Goal: Book appointment/travel/reservation

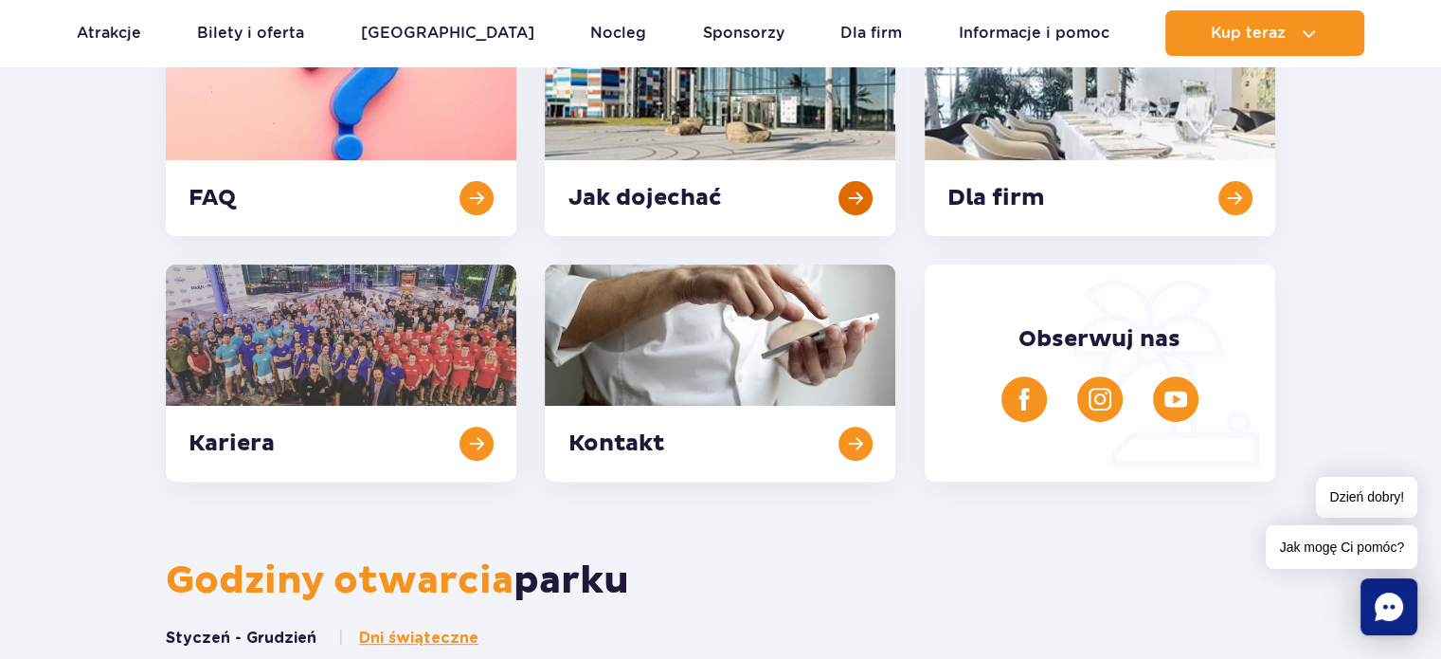
scroll to position [569, 0]
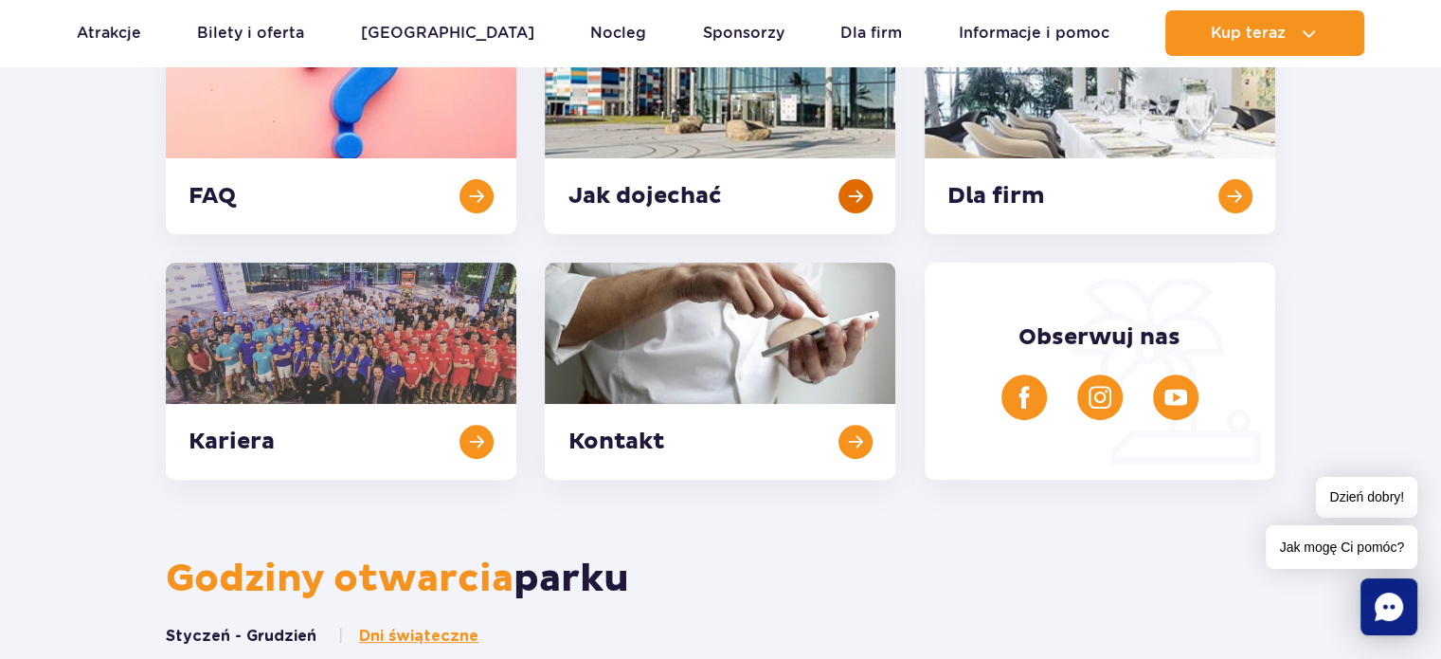
click at [800, 192] on link at bounding box center [720, 125] width 351 height 217
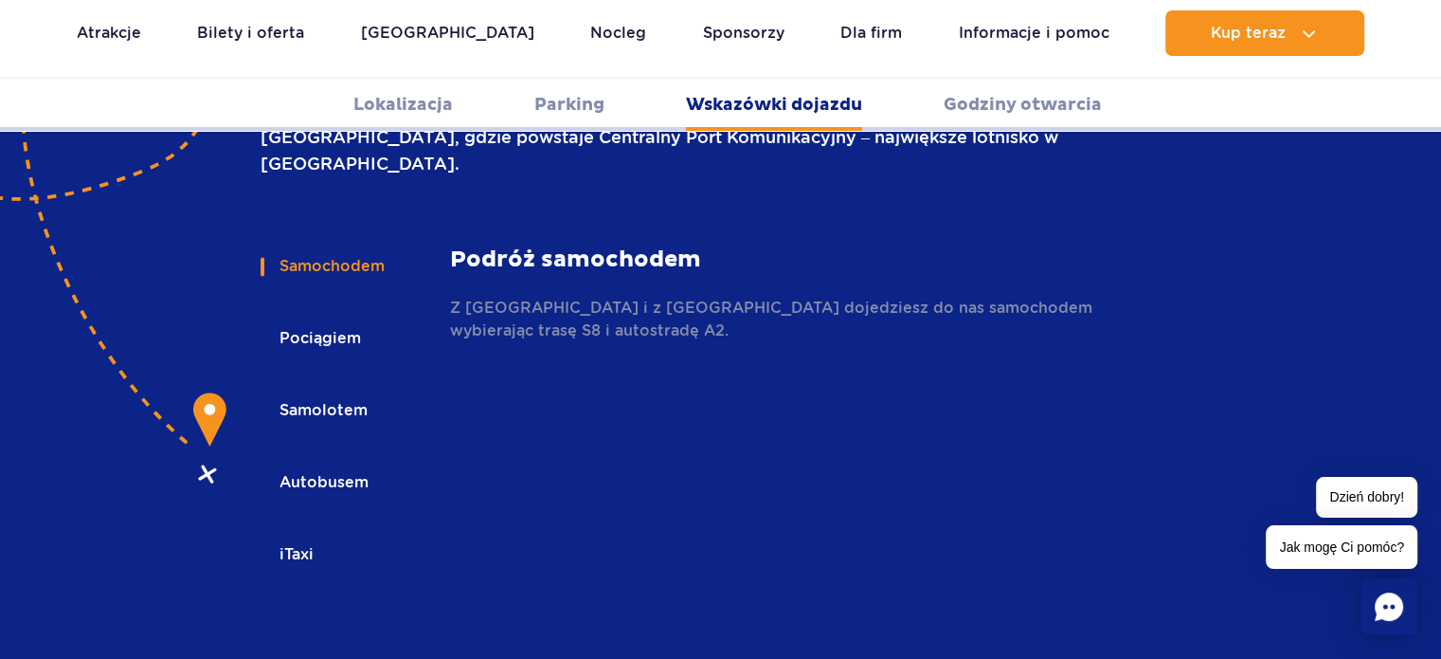
scroll to position [2710, 0]
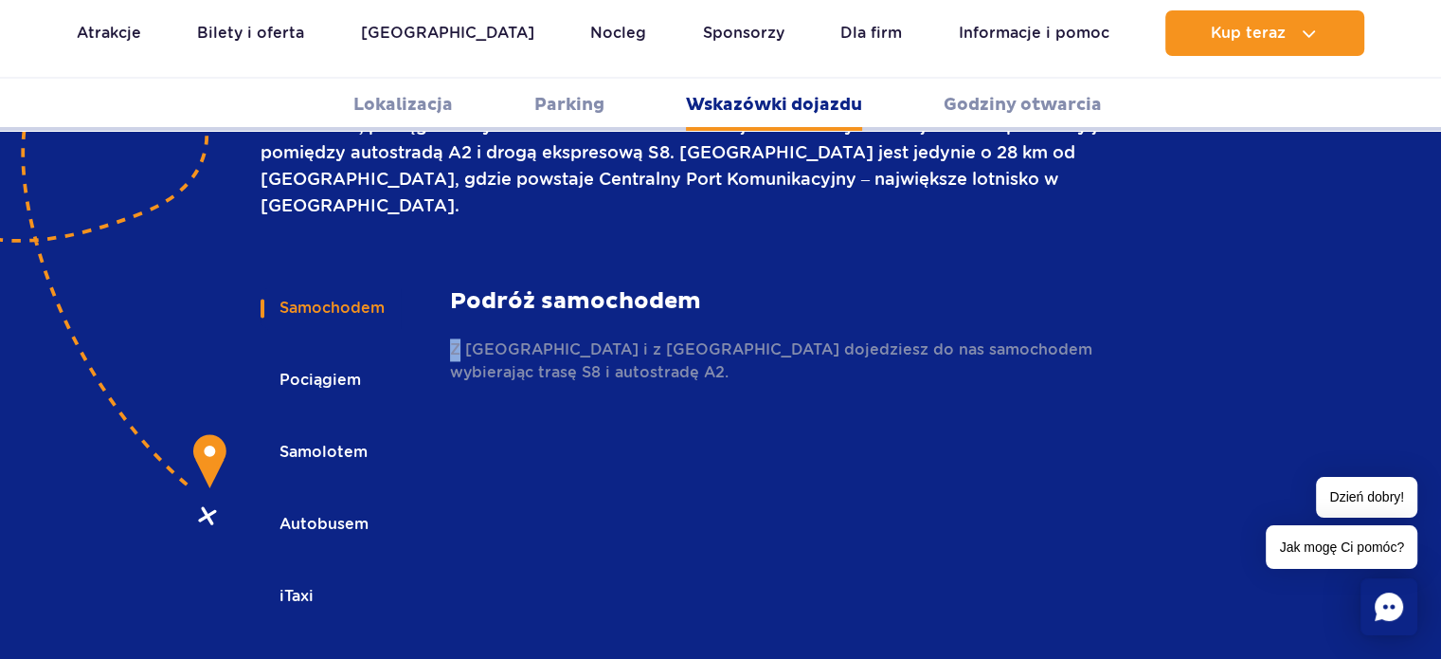
click at [456, 338] on p "Z Warszawy i z Łodzi dojedziesz do nas samochodem wybierając trasę S8 i autostr…" at bounding box center [791, 360] width 683 height 45
click at [457, 338] on p "Z Warszawy i z Łodzi dojedziesz do nas samochodem wybierając trasę S8 i autostr…" at bounding box center [791, 360] width 683 height 45
click at [468, 287] on strong "Podróż samochodem" at bounding box center [791, 301] width 683 height 28
click at [497, 338] on p "Z Warszawy i z Łodzi dojedziesz do nas samochodem wybierając trasę S8 i autostr…" at bounding box center [791, 360] width 683 height 45
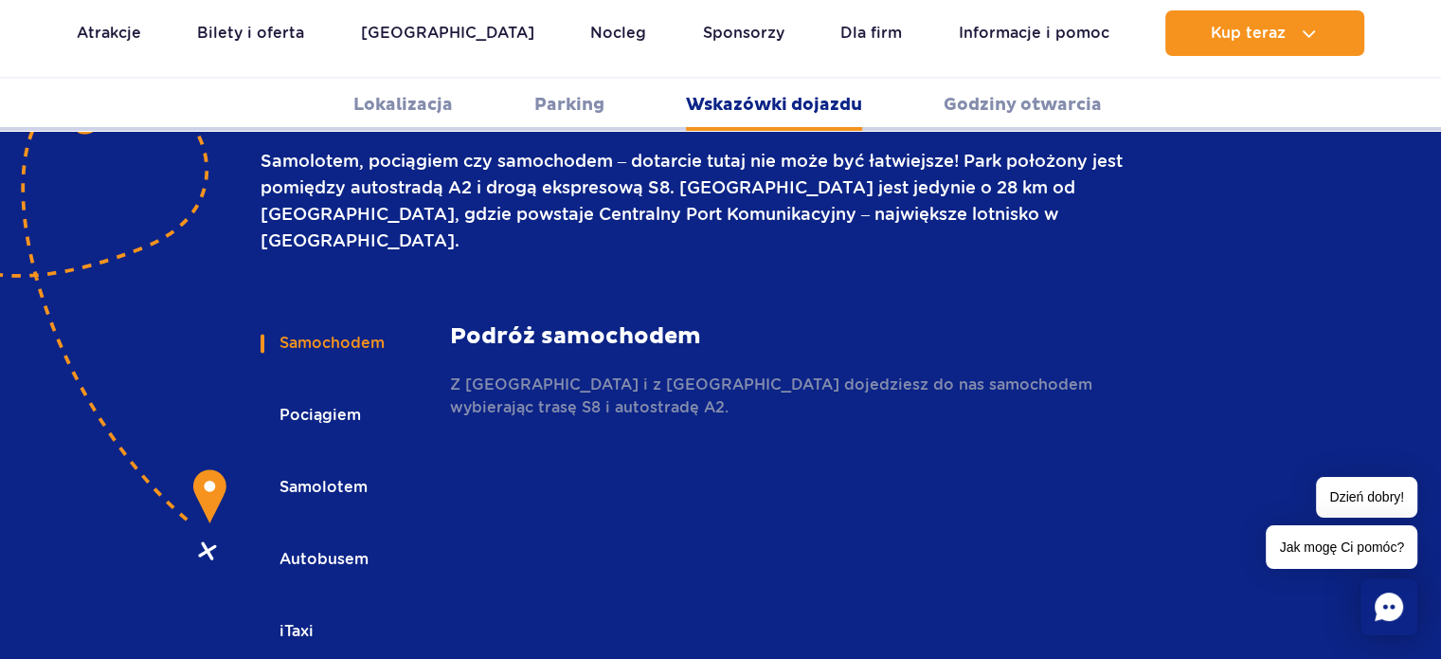
scroll to position [2615, 0]
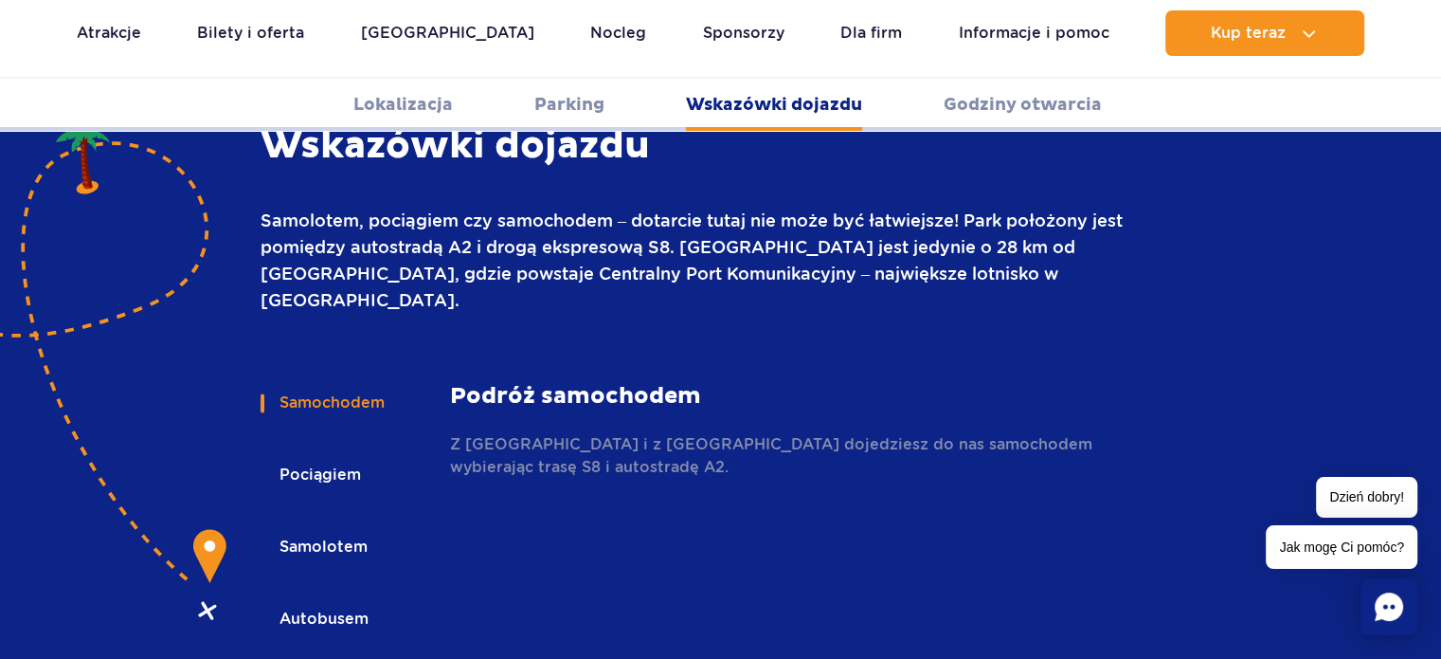
click at [977, 99] on link "Godziny otwarcia" at bounding box center [1023, 105] width 158 height 52
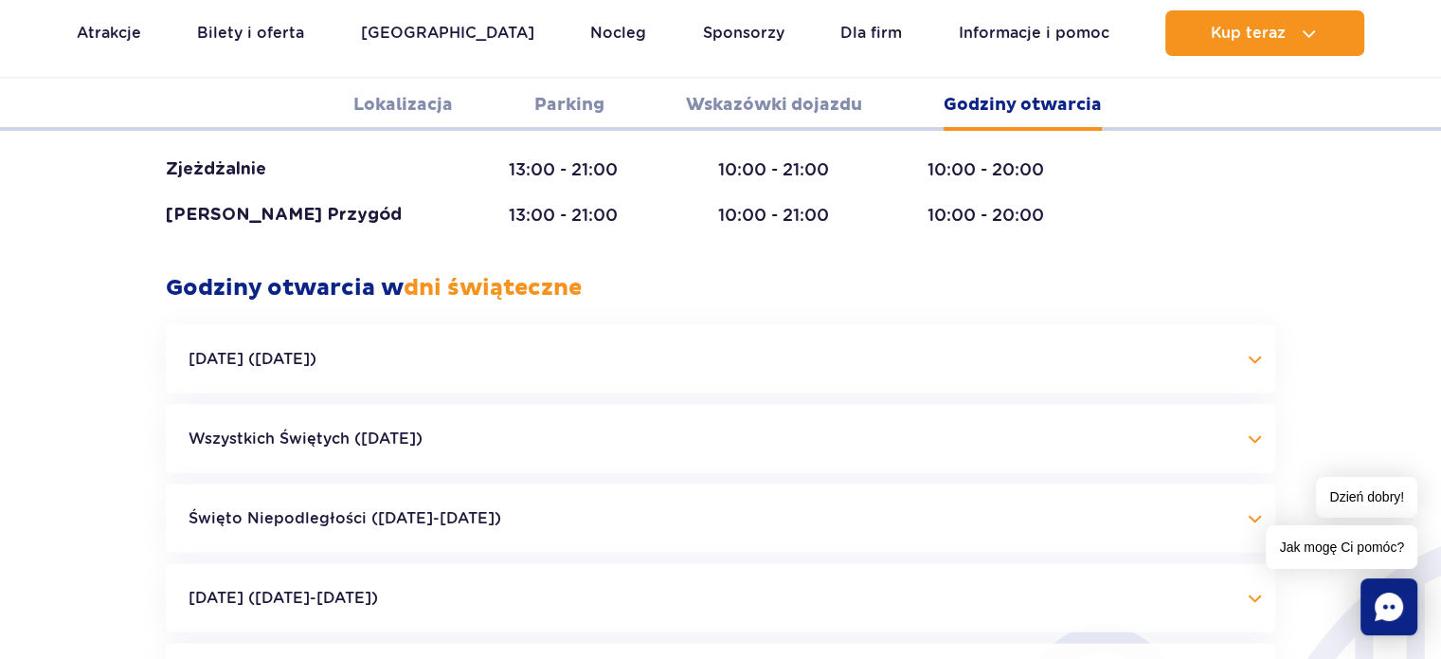
scroll to position [4040, 0]
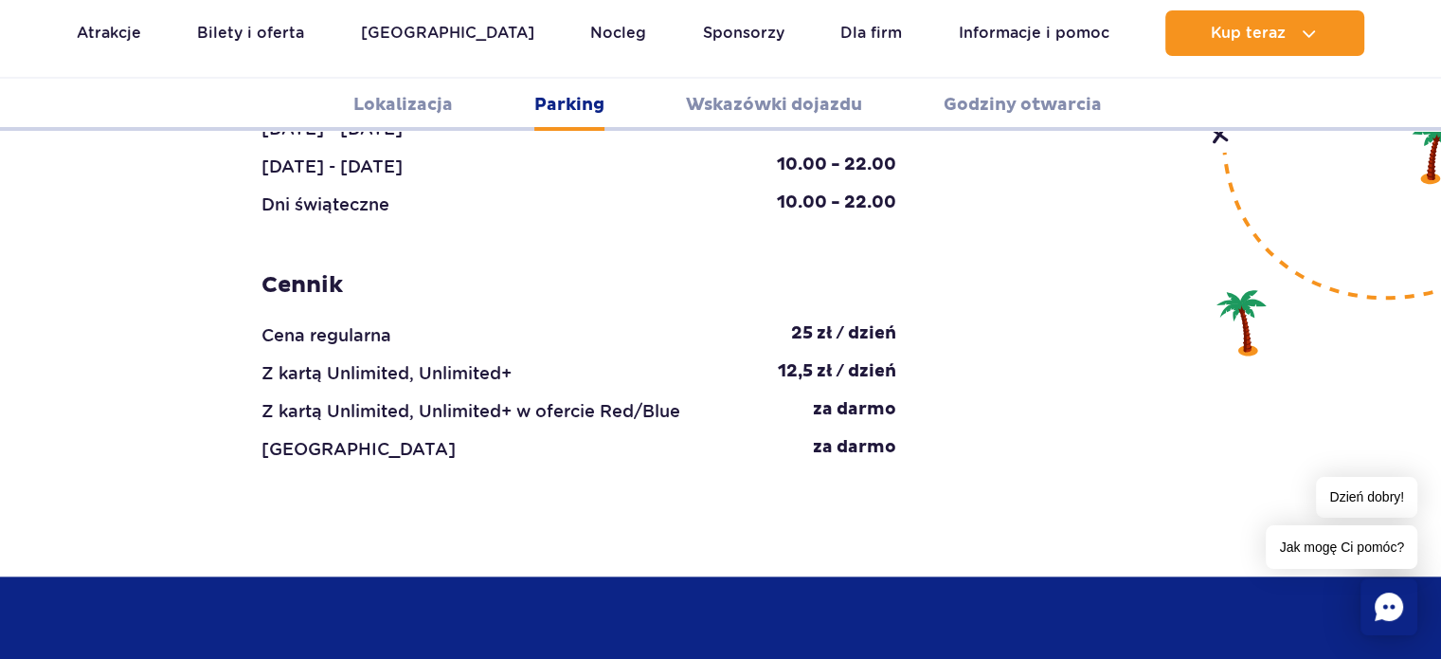
scroll to position [2050, 0]
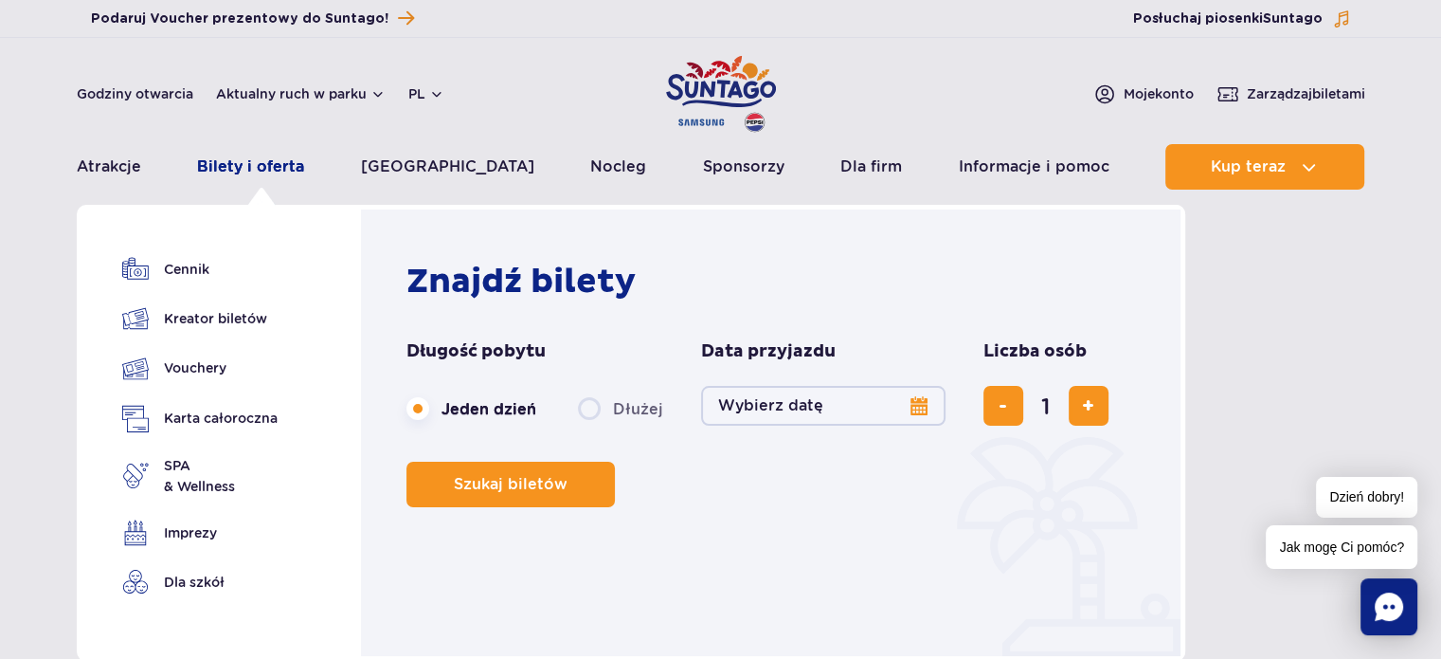
click at [289, 172] on link "Bilety i oferta" at bounding box center [250, 166] width 107 height 45
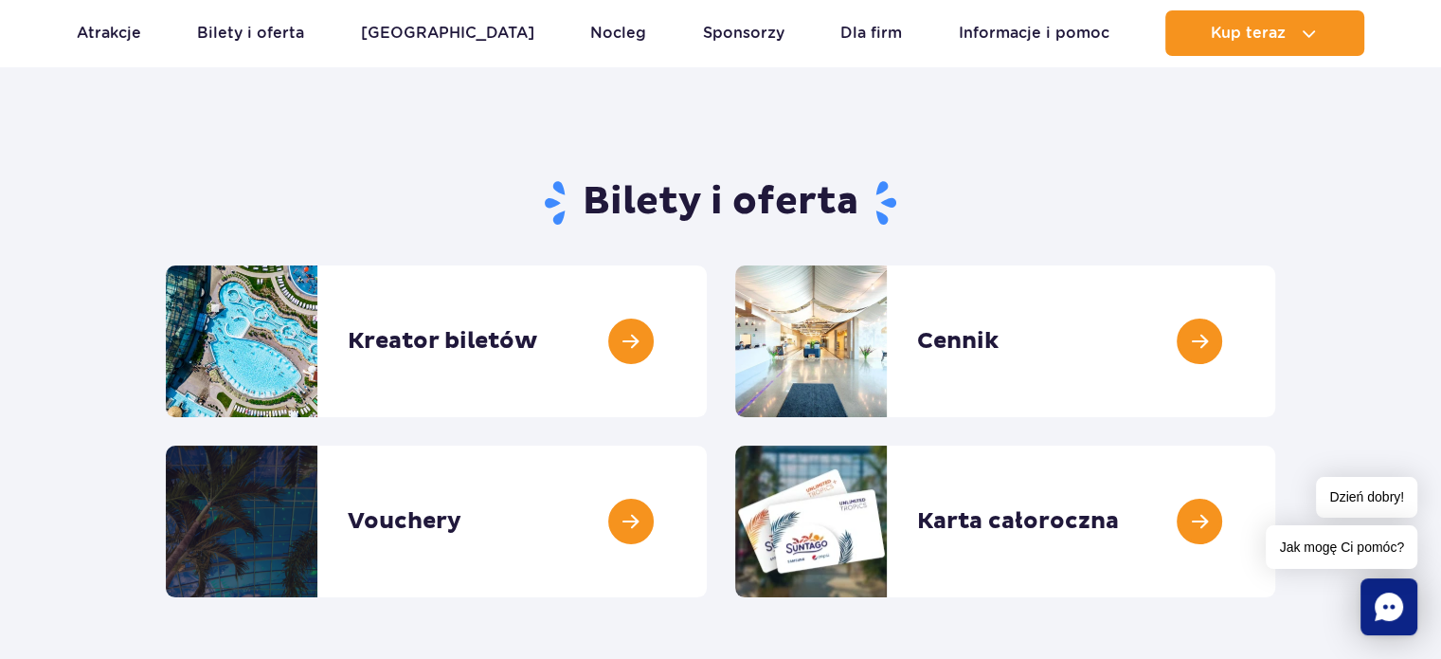
scroll to position [190, 0]
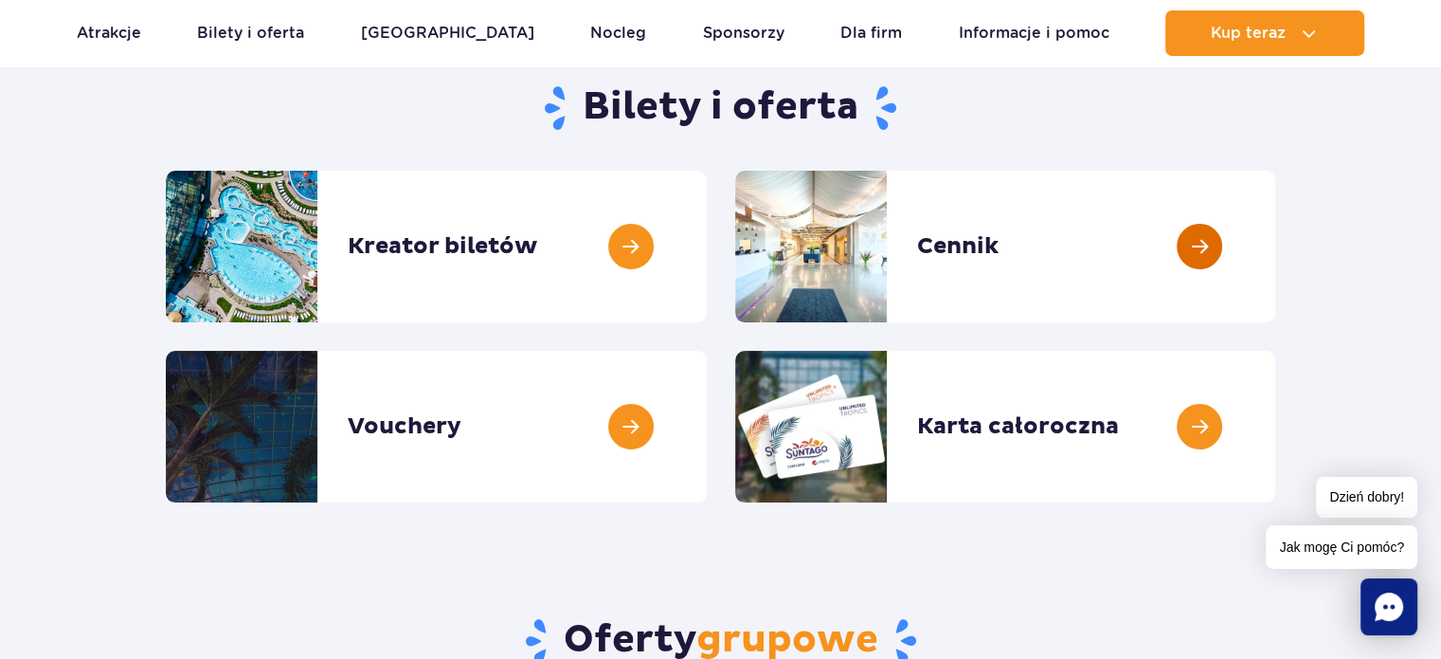
click at [1275, 253] on link at bounding box center [1275, 247] width 0 height 152
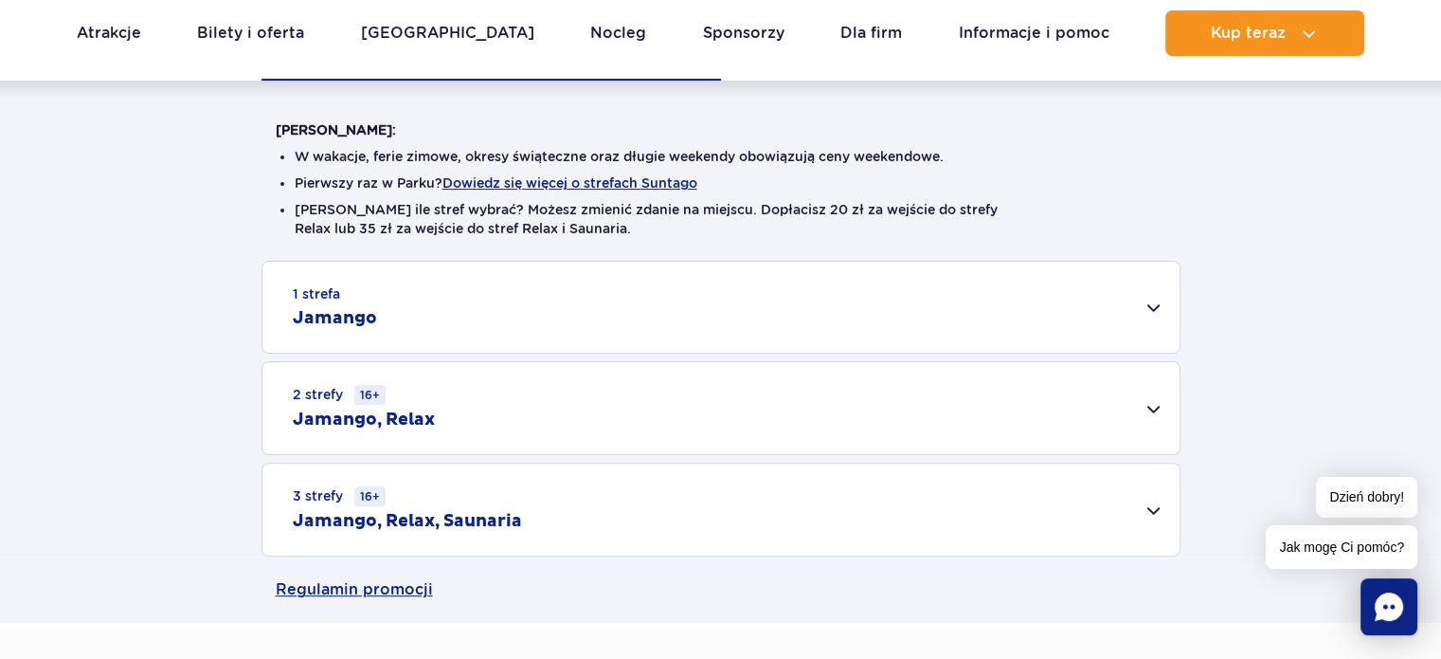
scroll to position [474, 0]
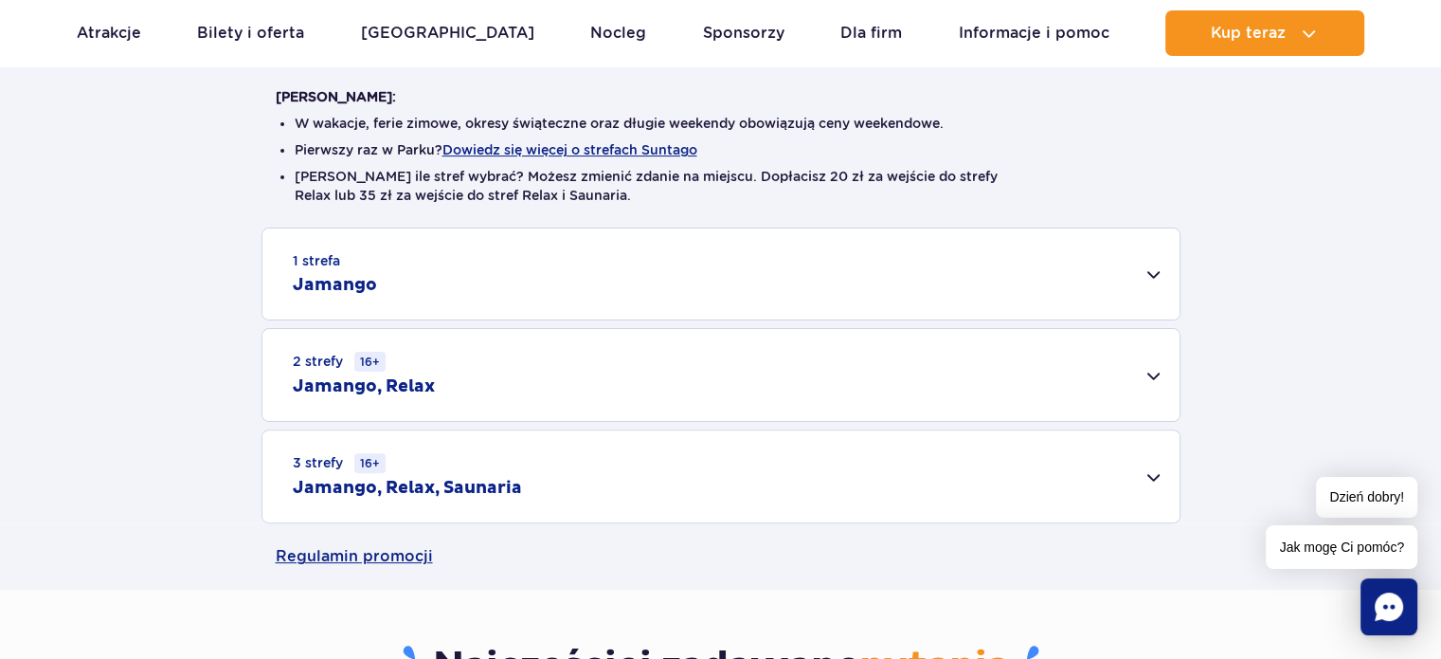
click at [1146, 275] on div "1 strefa Jamango" at bounding box center [720, 273] width 917 height 91
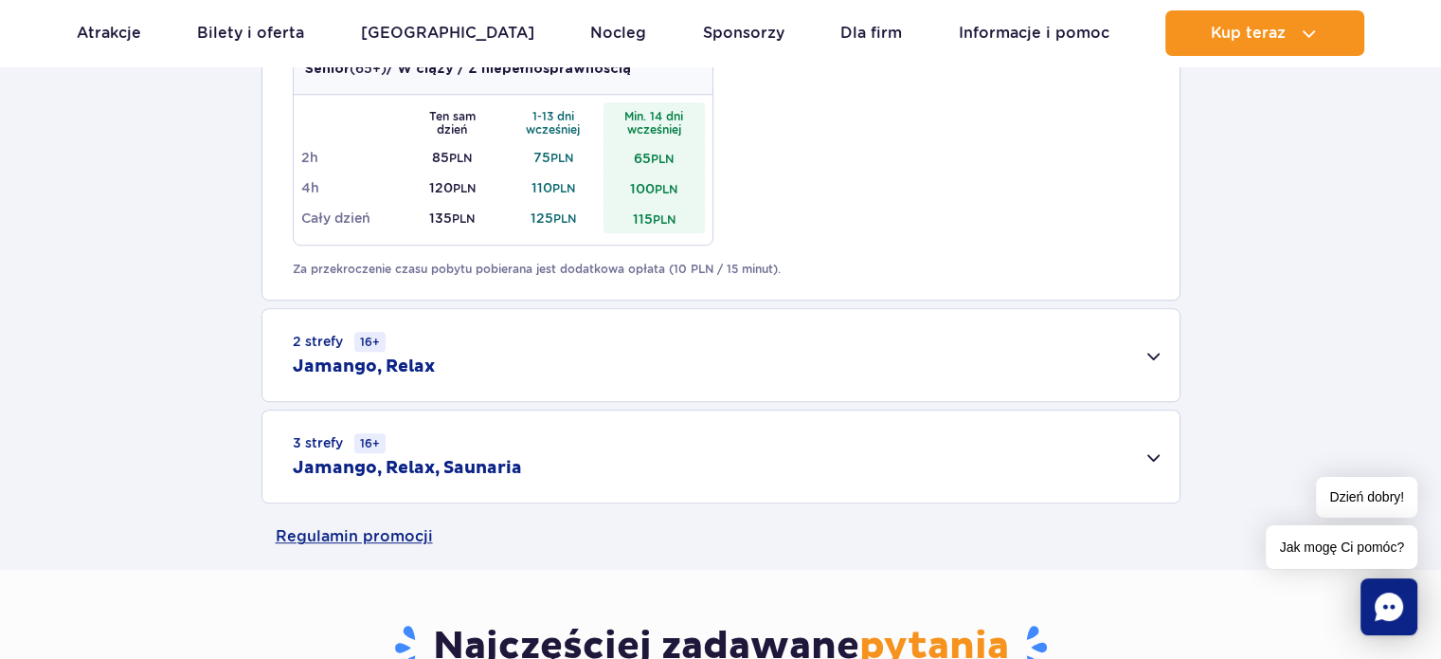
scroll to position [1232, 0]
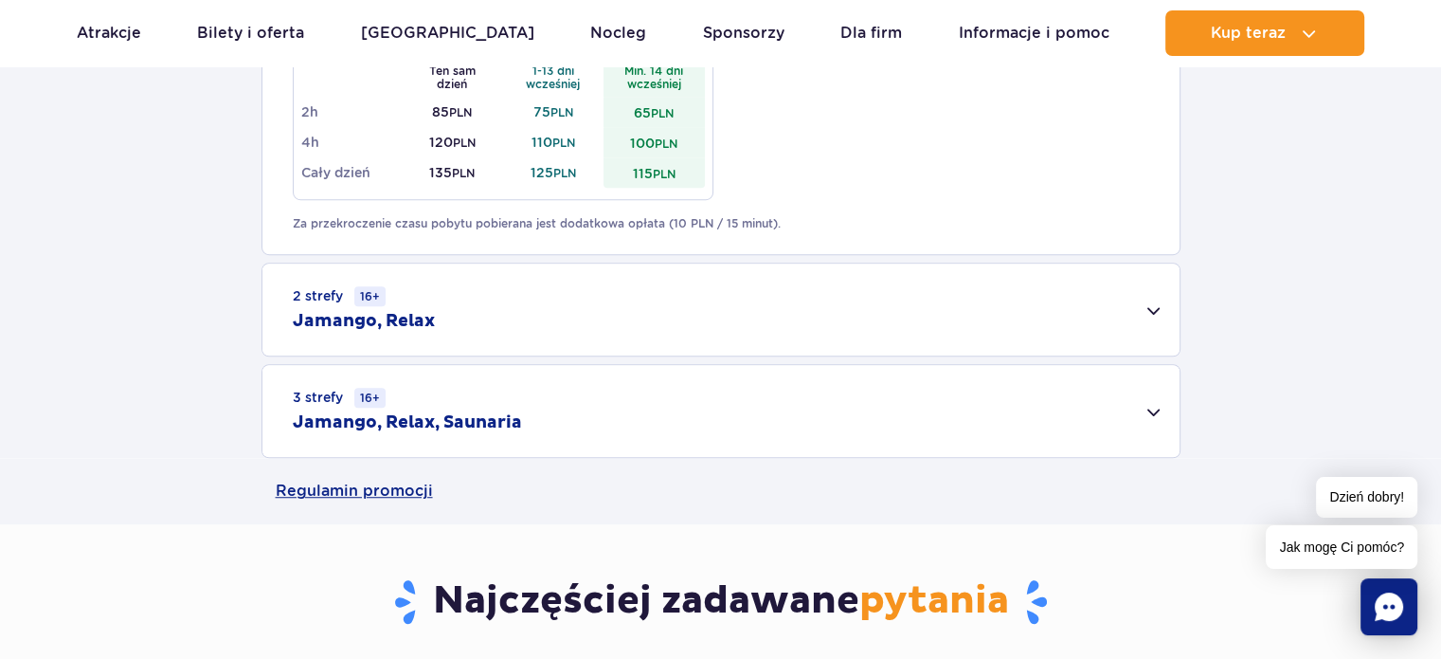
click at [1155, 317] on div "2 strefy 16+ Jamango, Relax" at bounding box center [720, 309] width 917 height 92
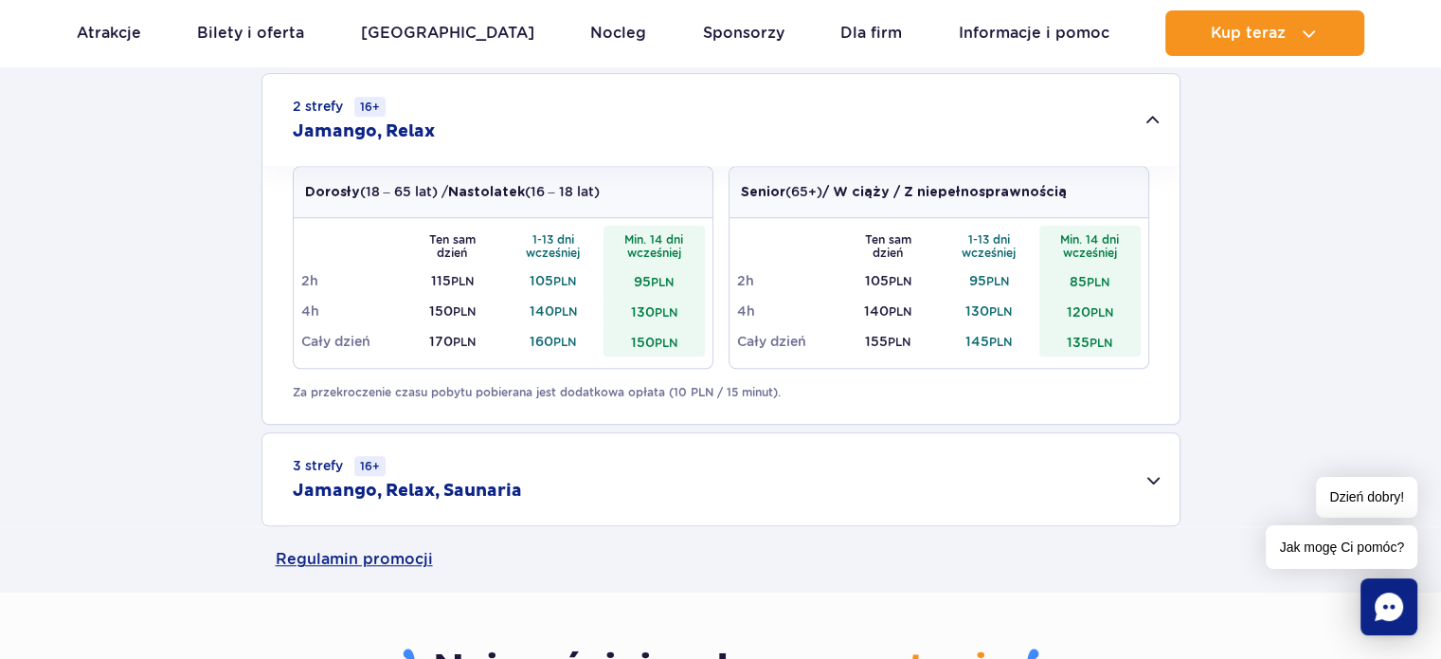
scroll to position [1516, 0]
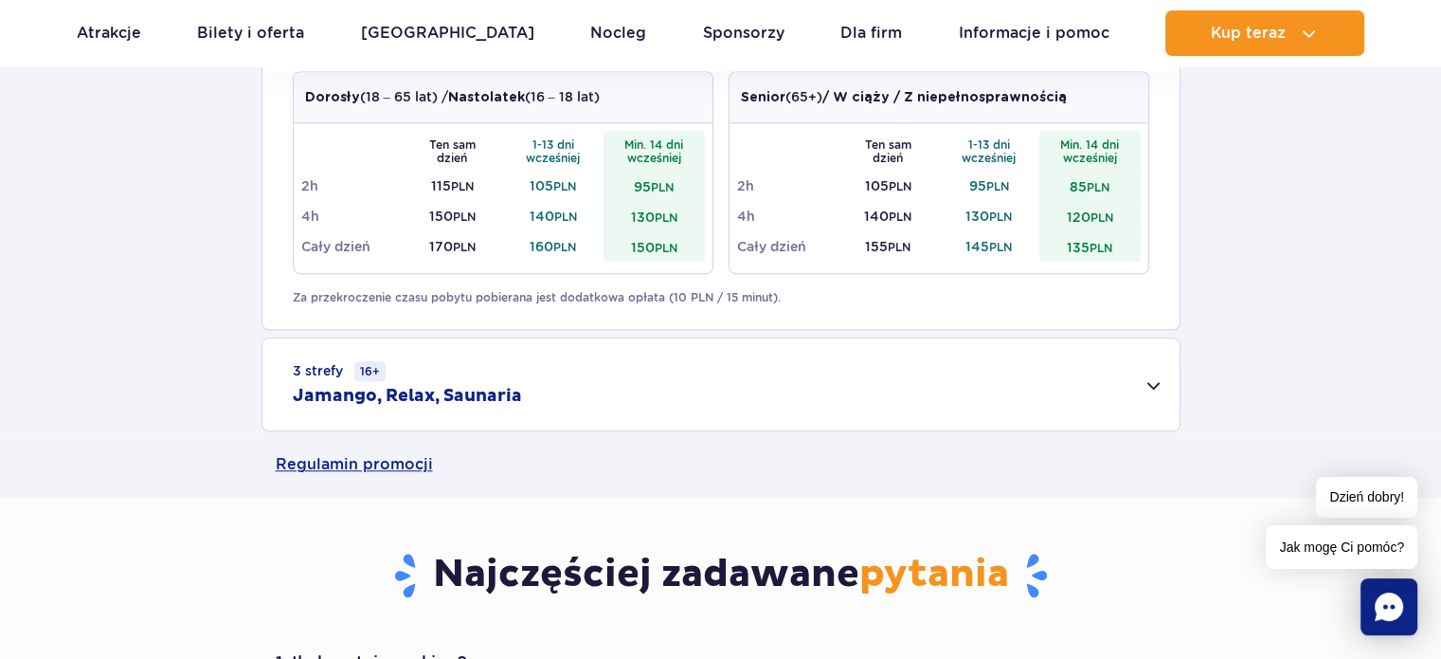
click at [1144, 381] on div "3 strefy 16+ Jamango, Relax, Saunaria" at bounding box center [720, 384] width 917 height 92
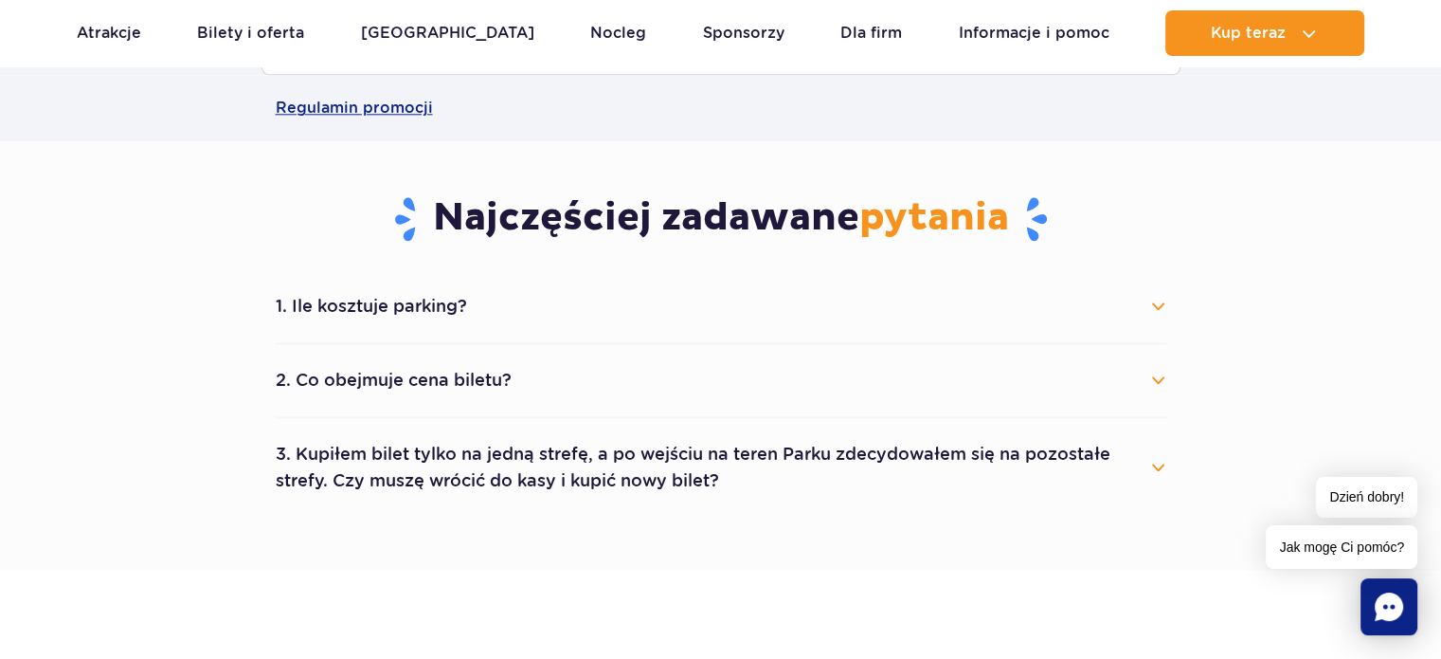
scroll to position [2179, 0]
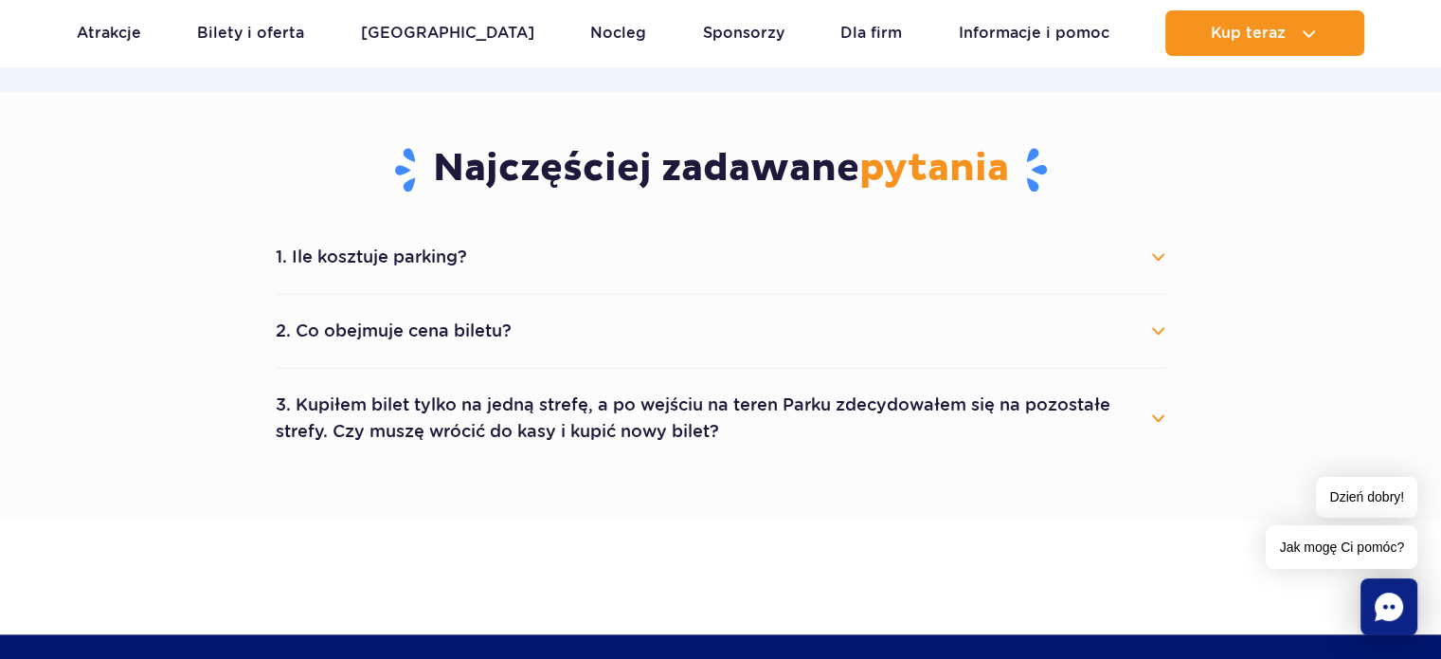
click at [1152, 264] on button "1. Ile kosztuje parking?" at bounding box center [721, 257] width 891 height 42
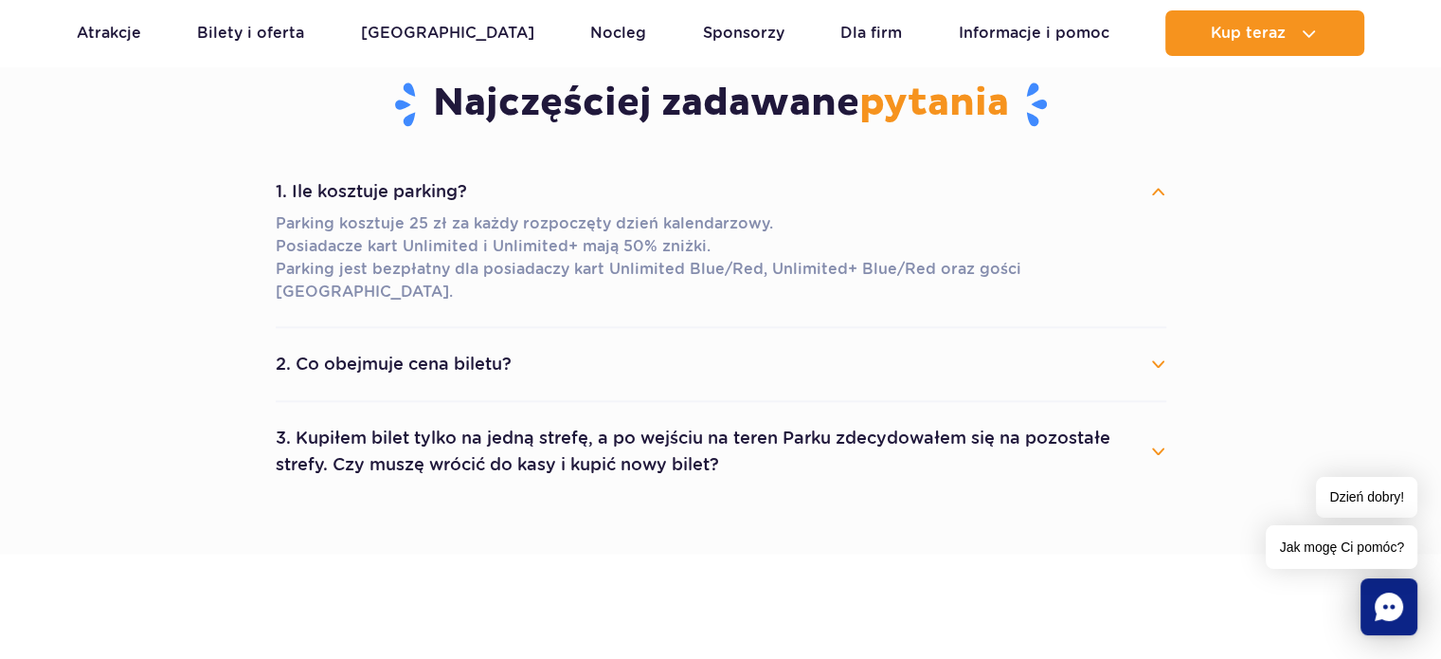
scroll to position [2274, 0]
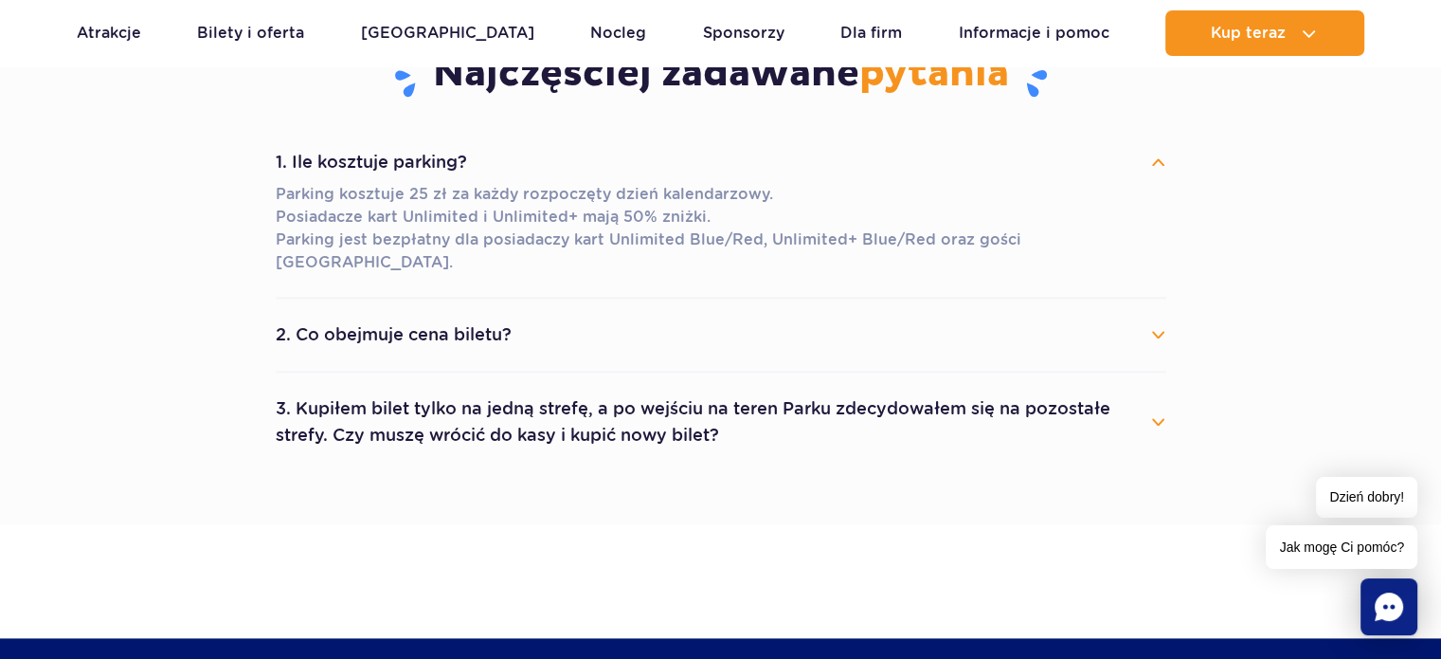
click at [1153, 317] on button "2. Co obejmuje cena biletu?" at bounding box center [721, 335] width 891 height 42
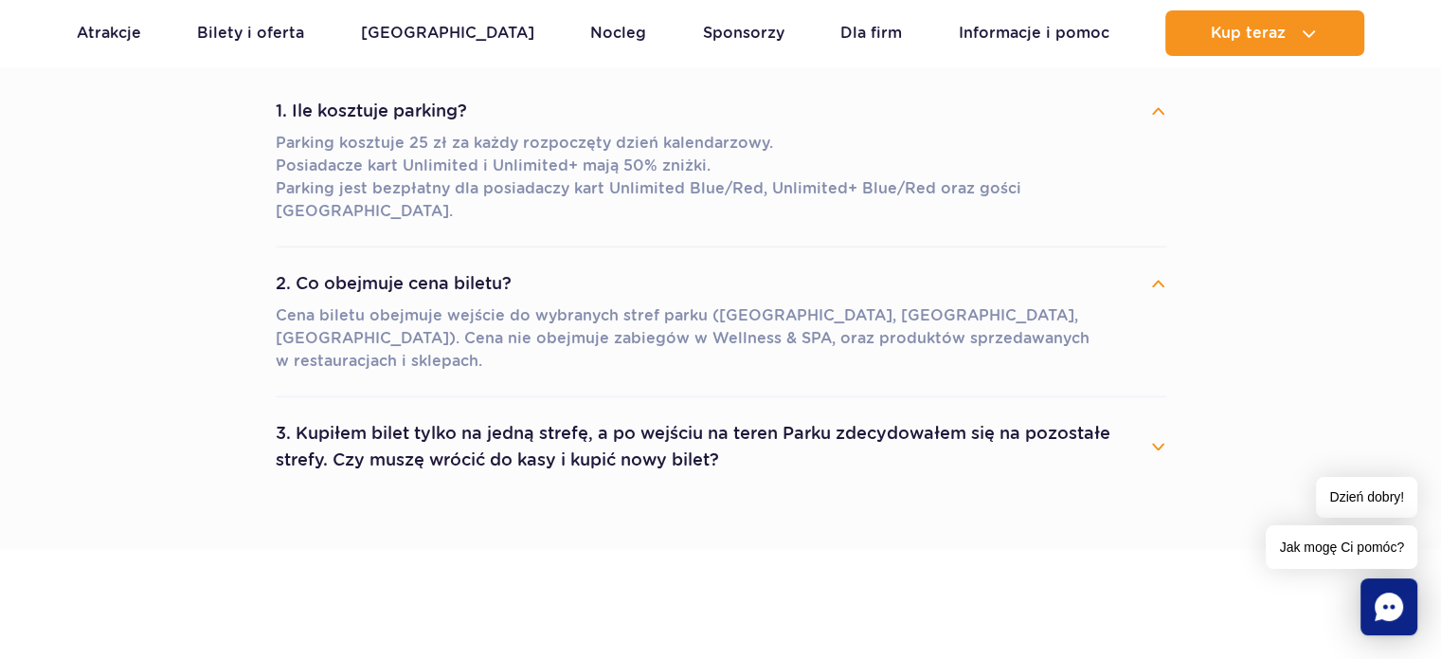
scroll to position [2369, 0]
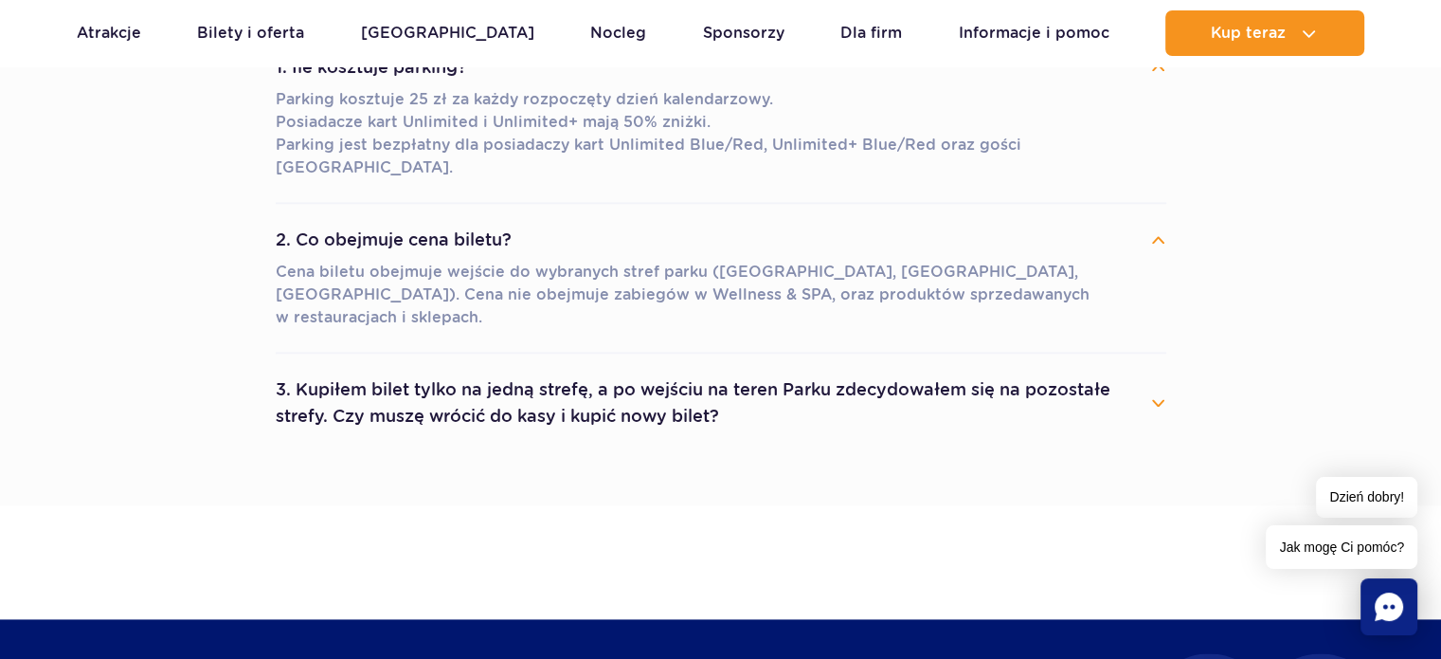
click at [1165, 352] on div "1. Ile kosztuje parking? Parking kosztuje 25 zł za każdy rozpoczęty dzień kalen…" at bounding box center [721, 241] width 919 height 421
click at [1162, 369] on button "3. Kupiłem bilet tylko na jedną strefę, a po wejściu na teren Parku zdecydowałe…" at bounding box center [721, 403] width 891 height 68
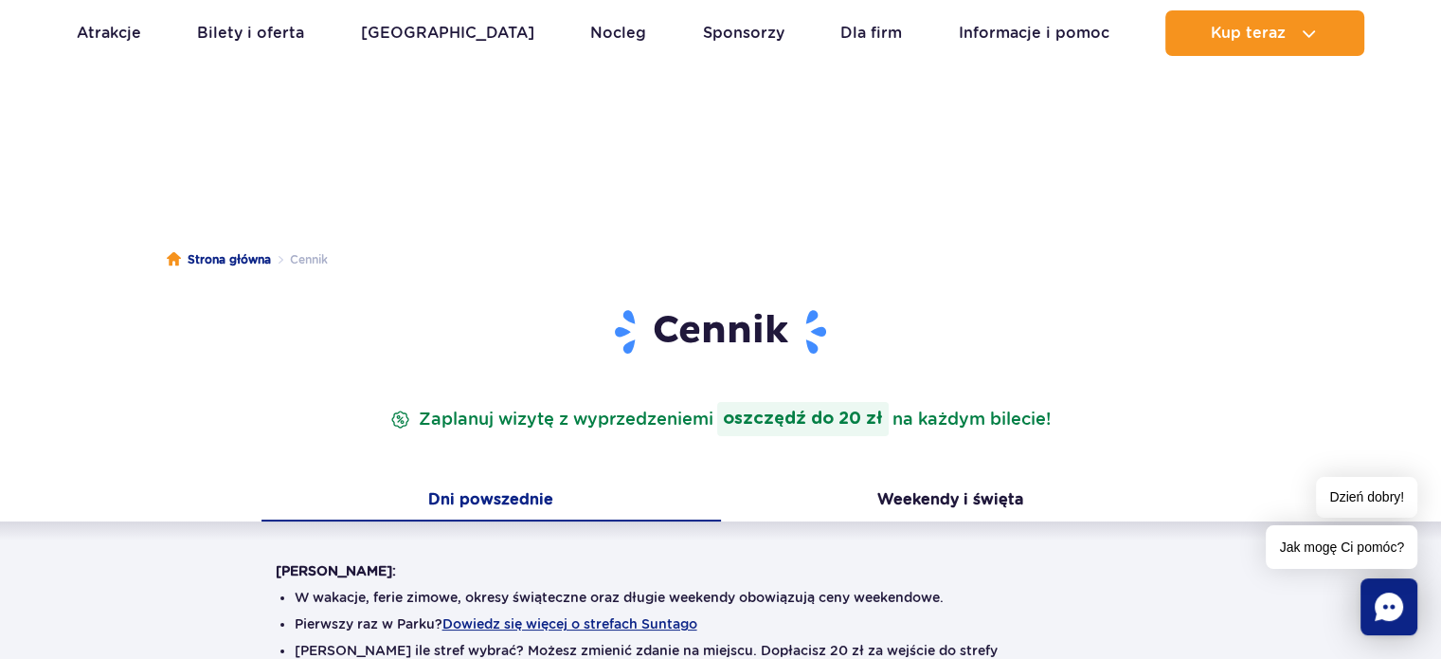
scroll to position [190, 0]
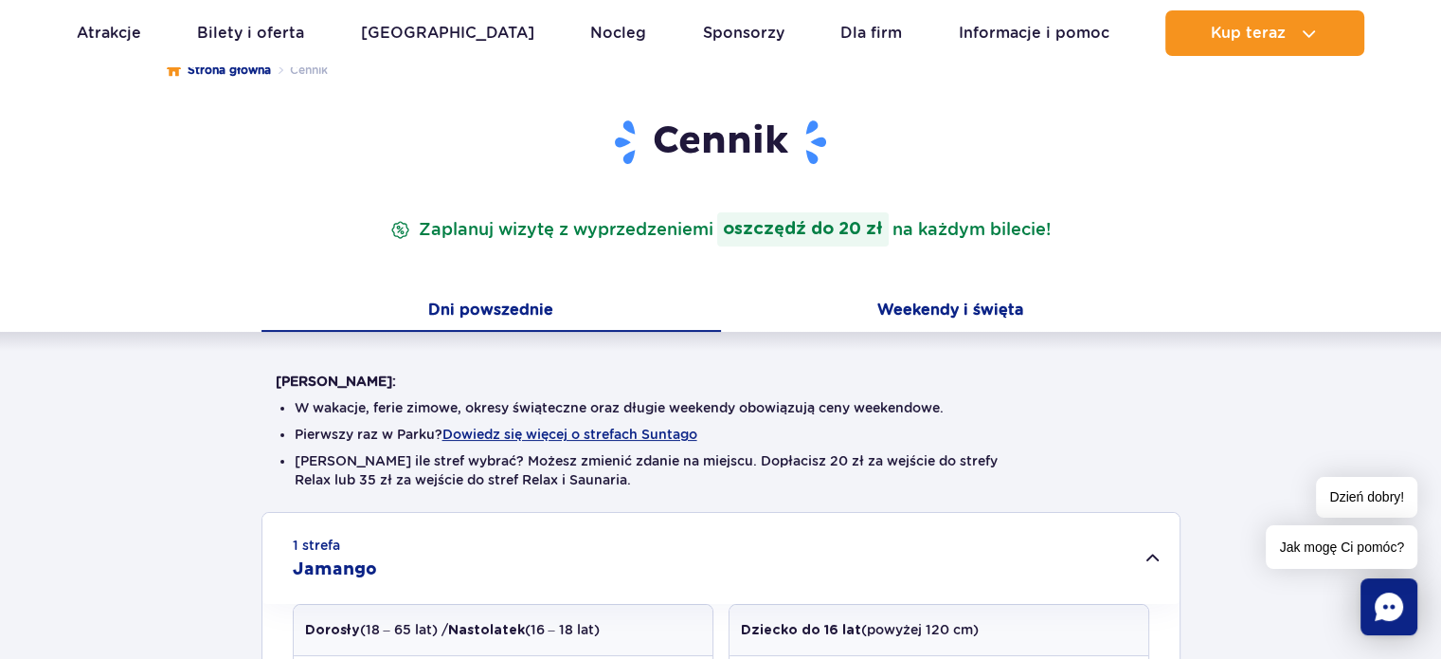
click at [1005, 308] on button "Weekendy i święta" at bounding box center [951, 312] width 460 height 40
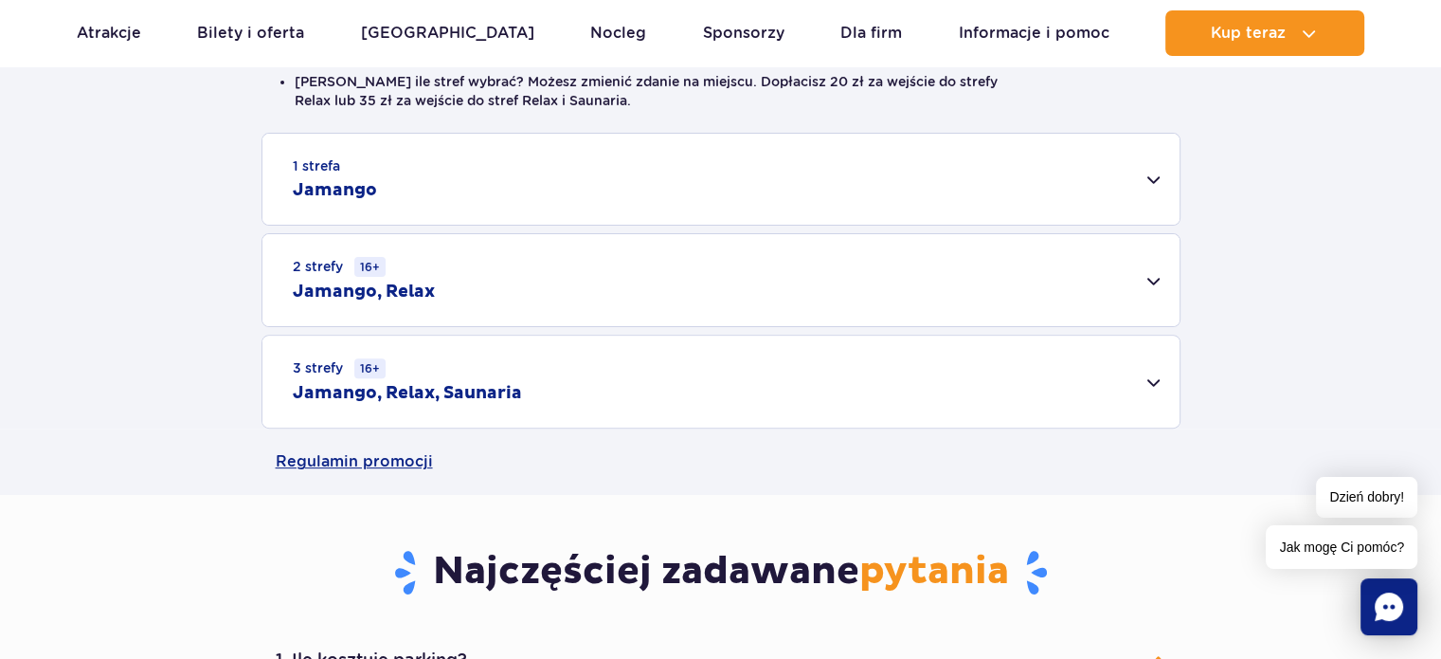
scroll to position [474, 0]
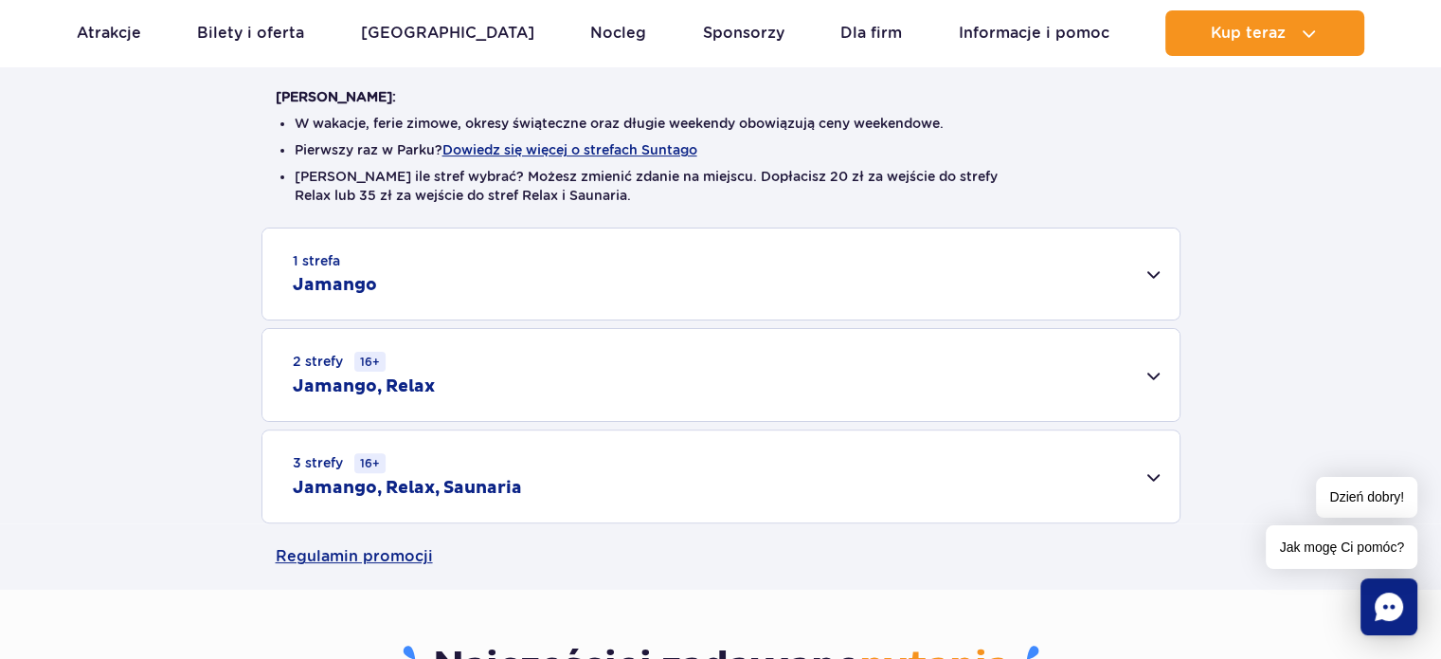
click at [1145, 280] on div "1 strefa Jamango" at bounding box center [720, 273] width 917 height 91
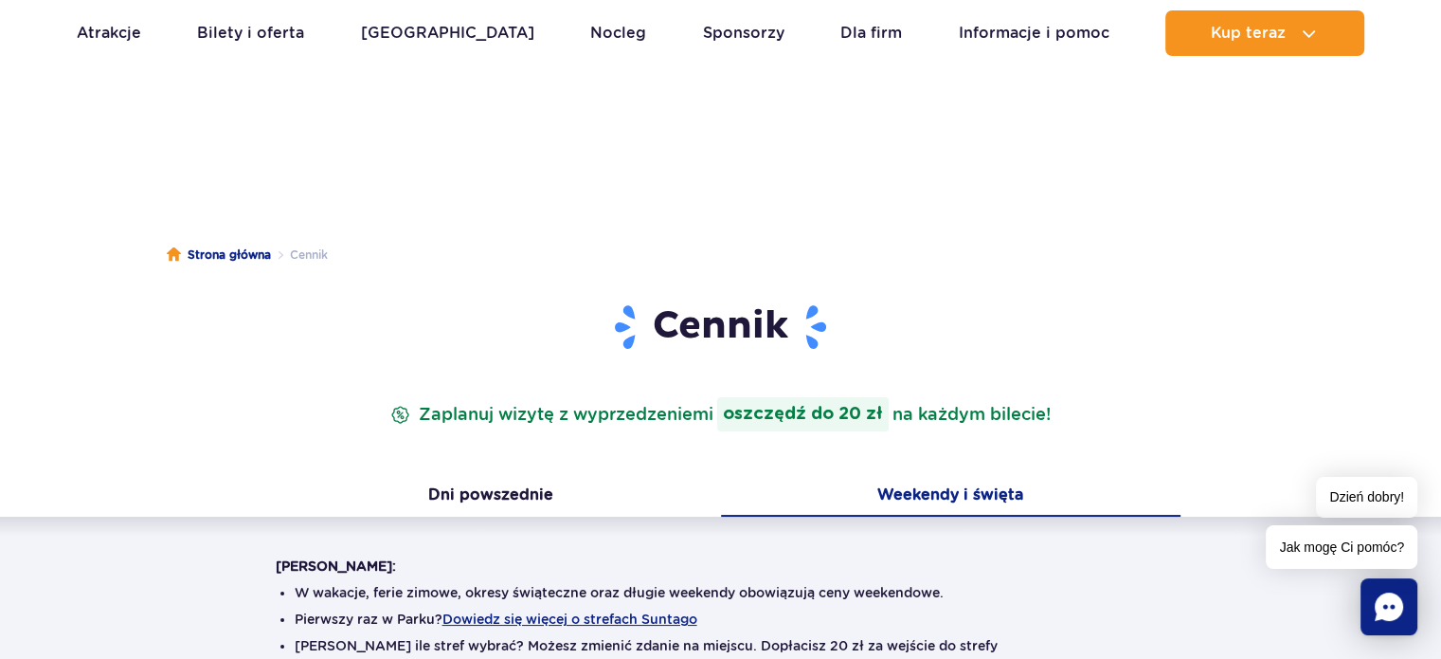
scroll to position [0, 0]
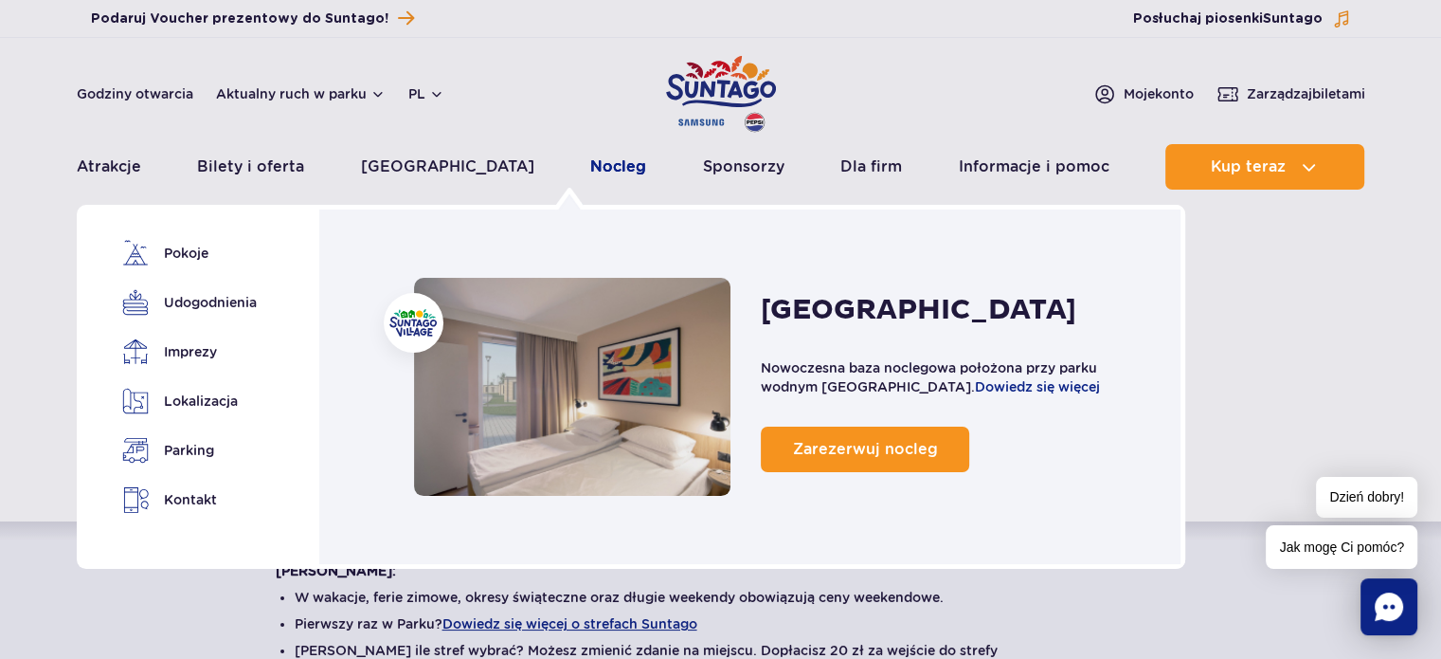
click at [590, 164] on link "Nocleg" at bounding box center [618, 166] width 56 height 45
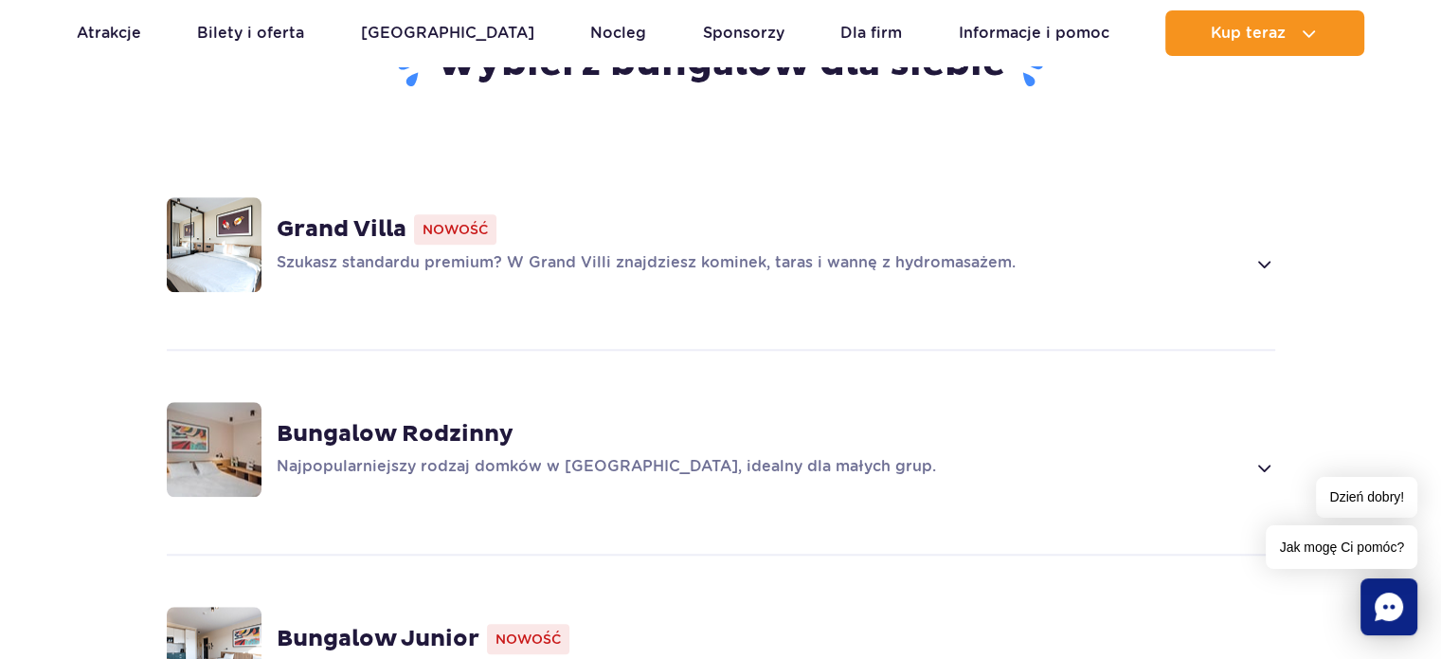
scroll to position [1421, 0]
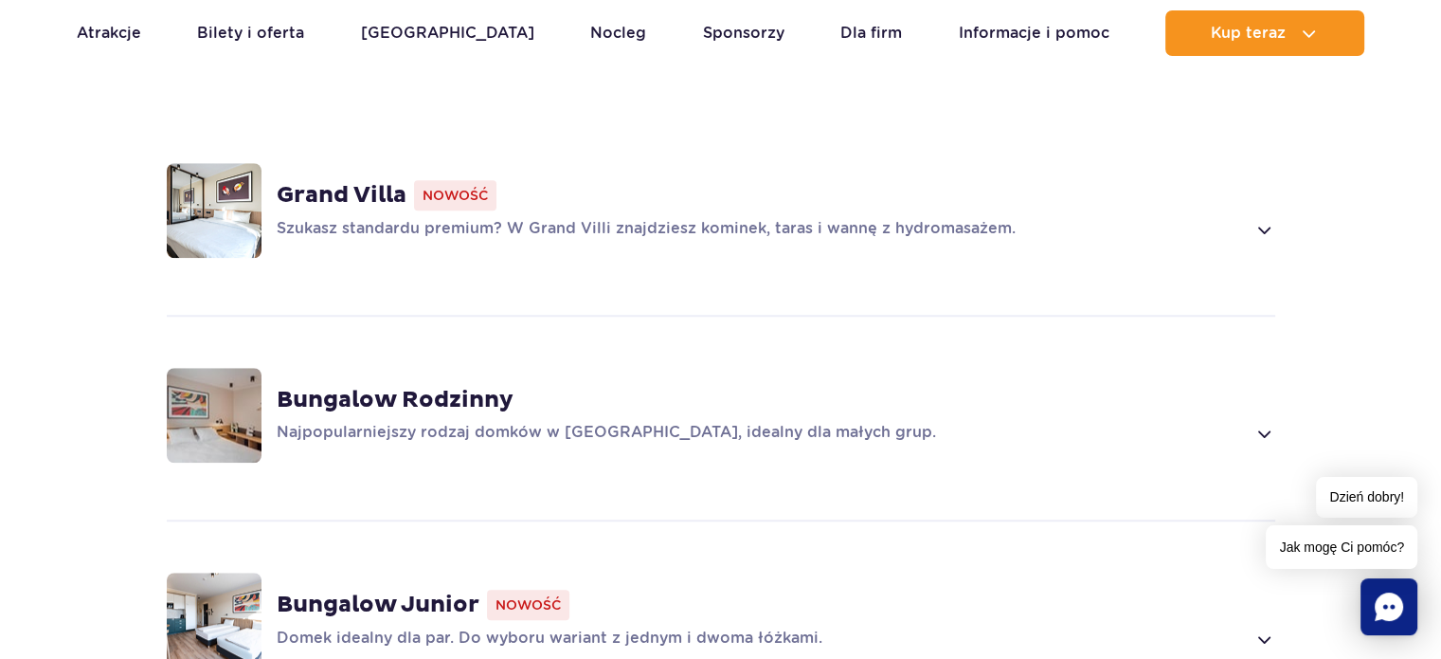
click at [1259, 218] on span at bounding box center [1264, 229] width 22 height 23
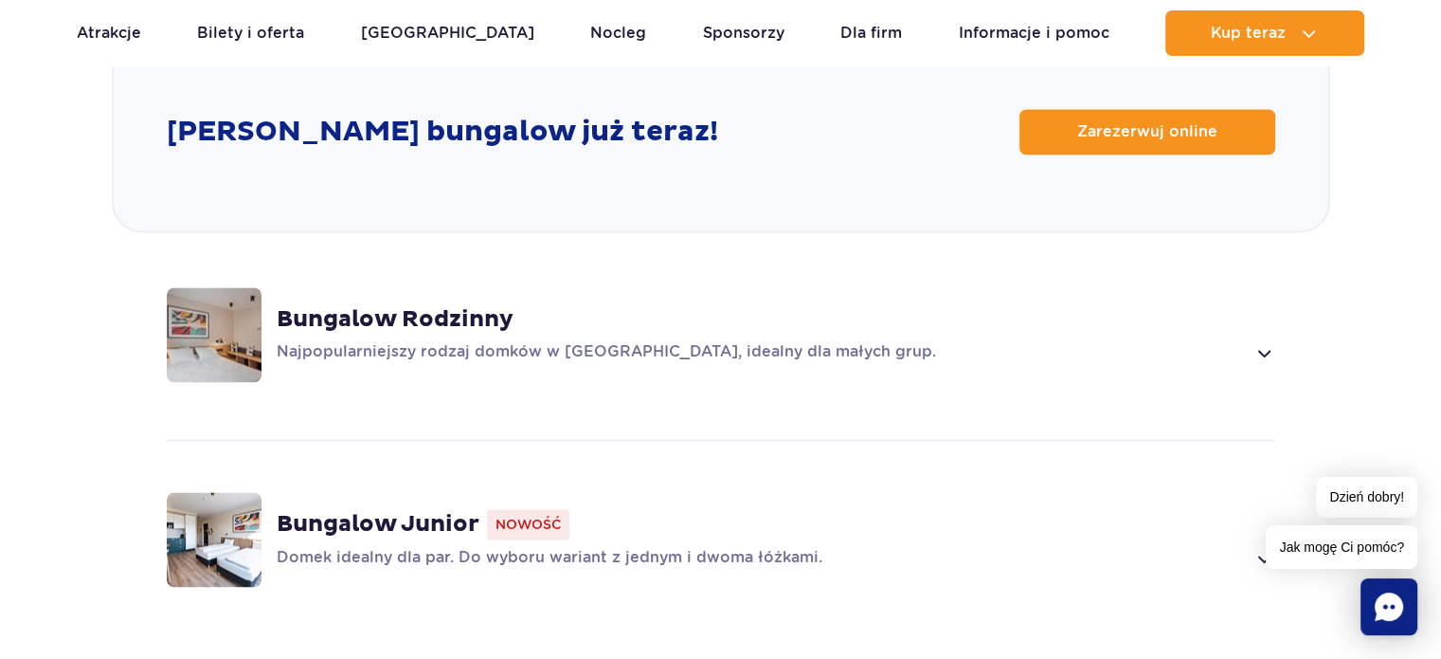
scroll to position [2646, 0]
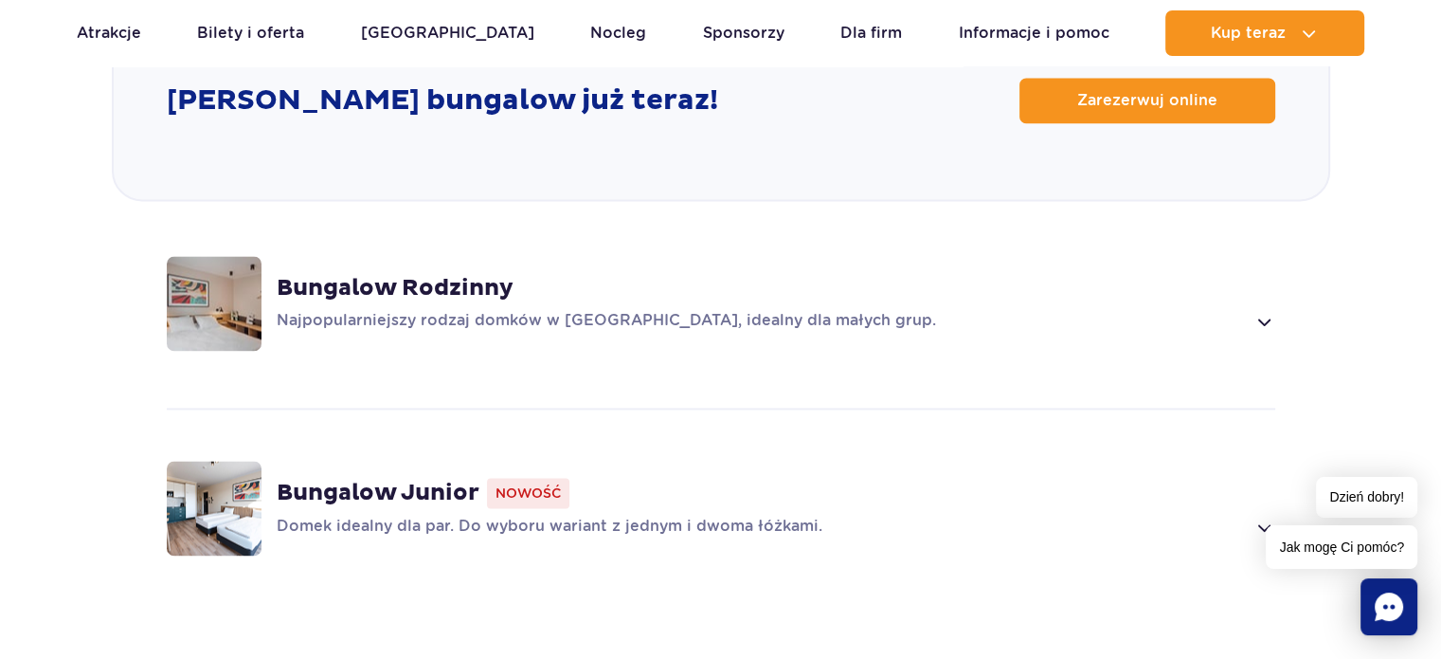
click at [1265, 310] on span at bounding box center [1264, 321] width 22 height 23
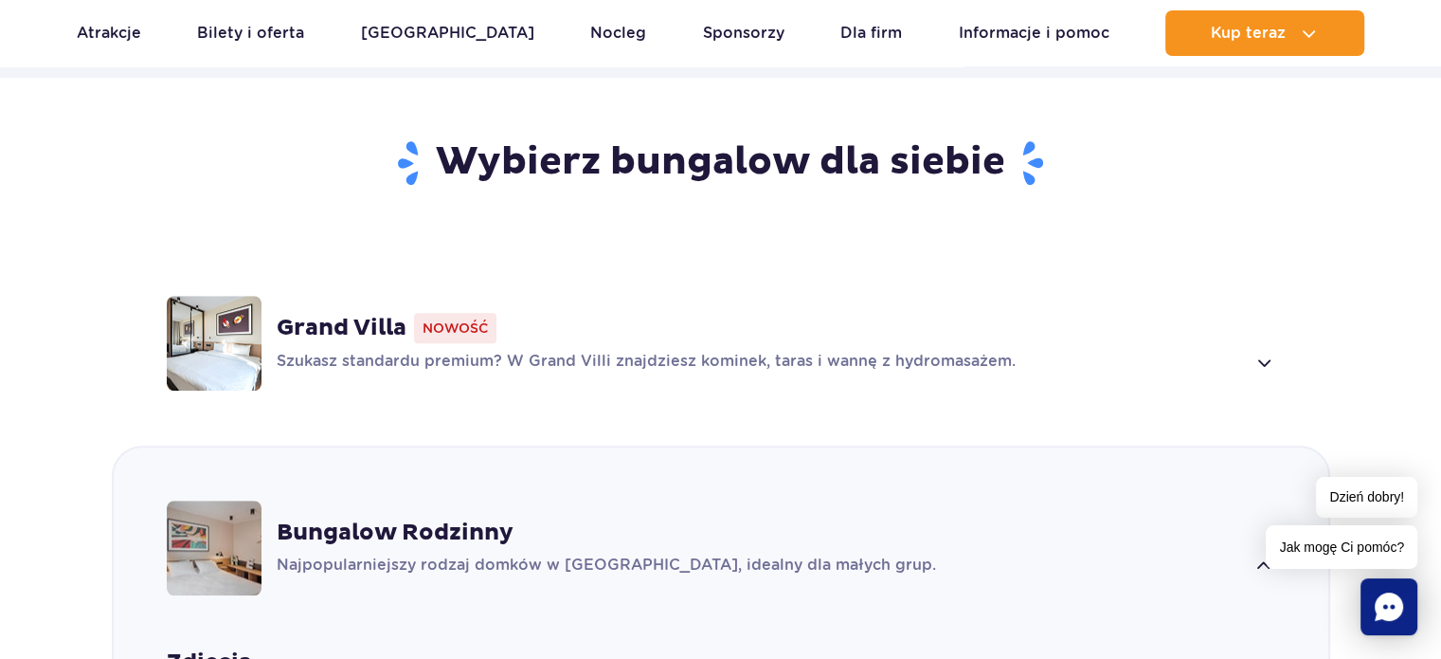
scroll to position [1285, 0]
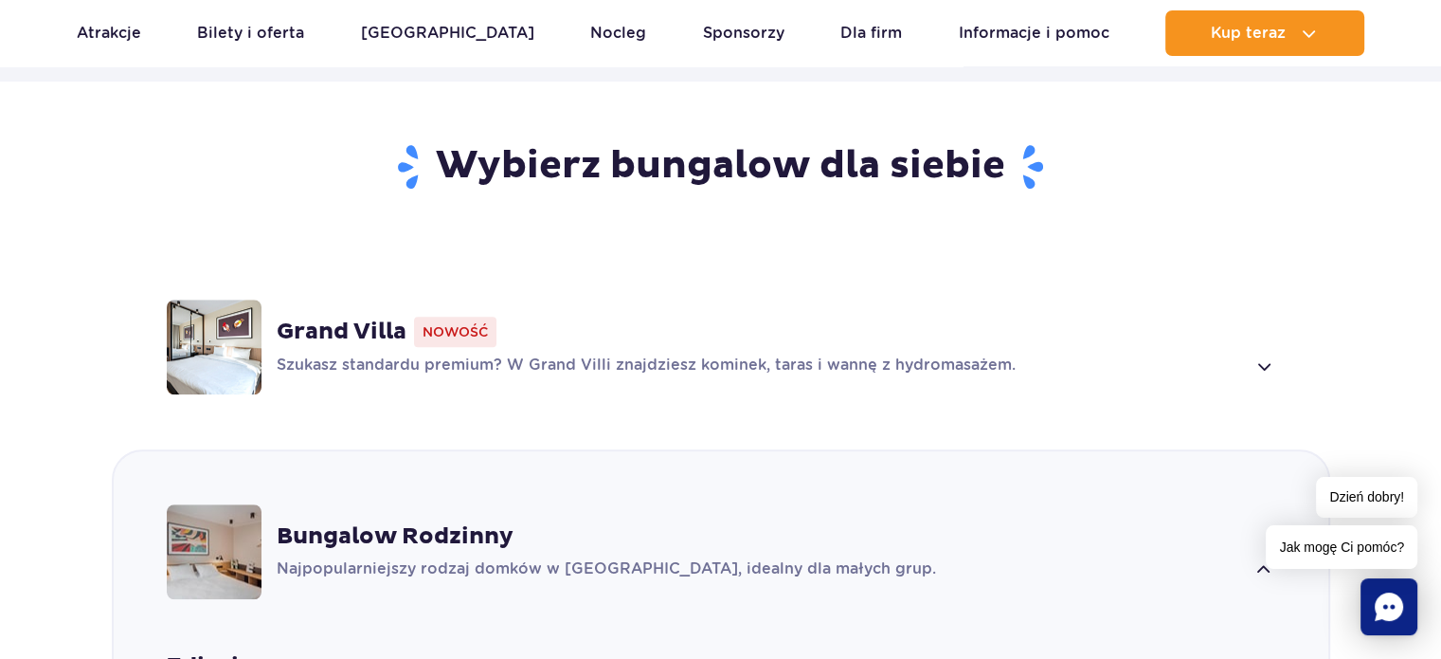
click at [1265, 354] on span at bounding box center [1264, 365] width 22 height 23
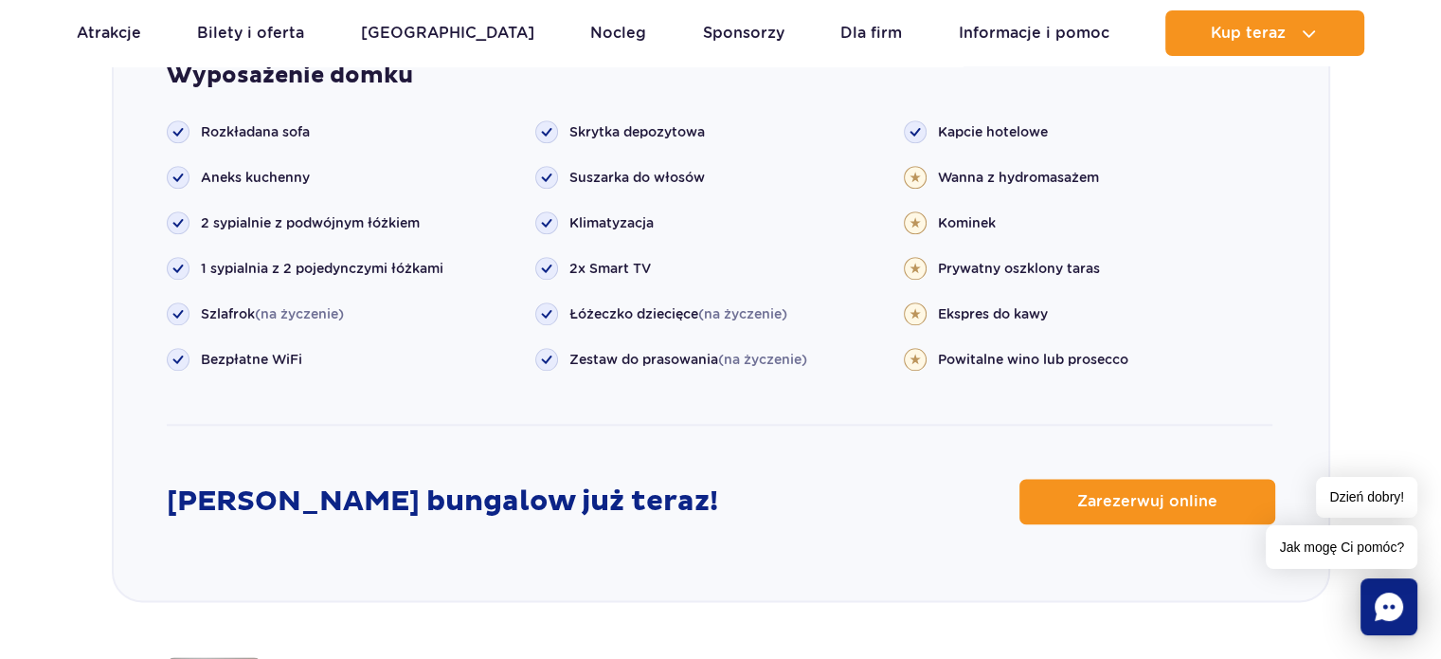
scroll to position [2339, 0]
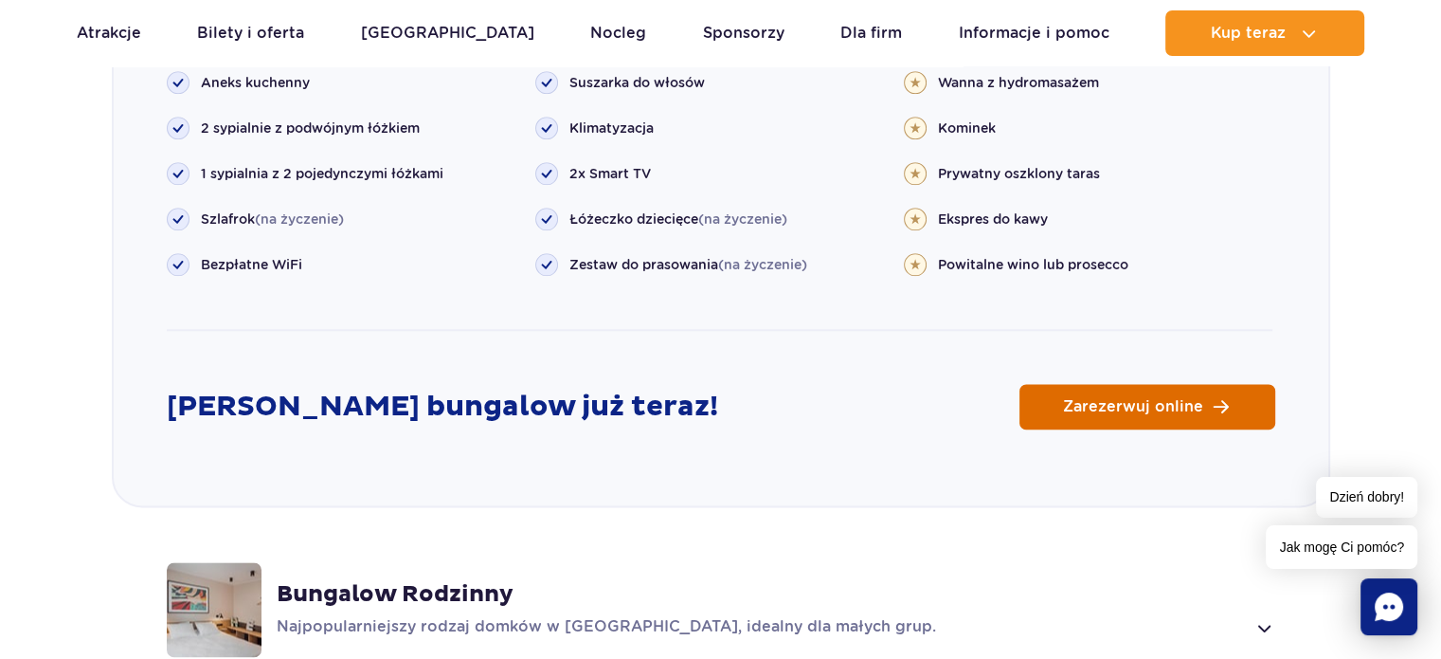
click at [1177, 399] on span "Zarezerwuj online" at bounding box center [1133, 406] width 140 height 15
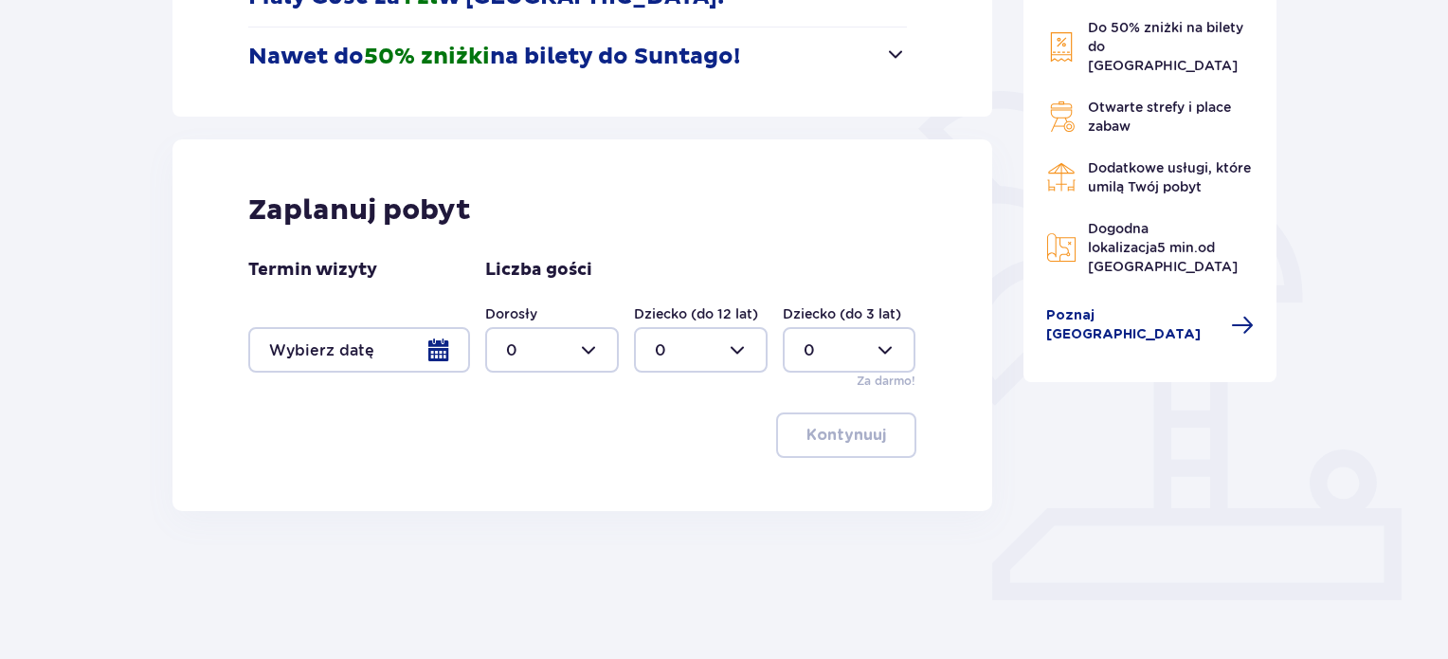
scroll to position [394, 0]
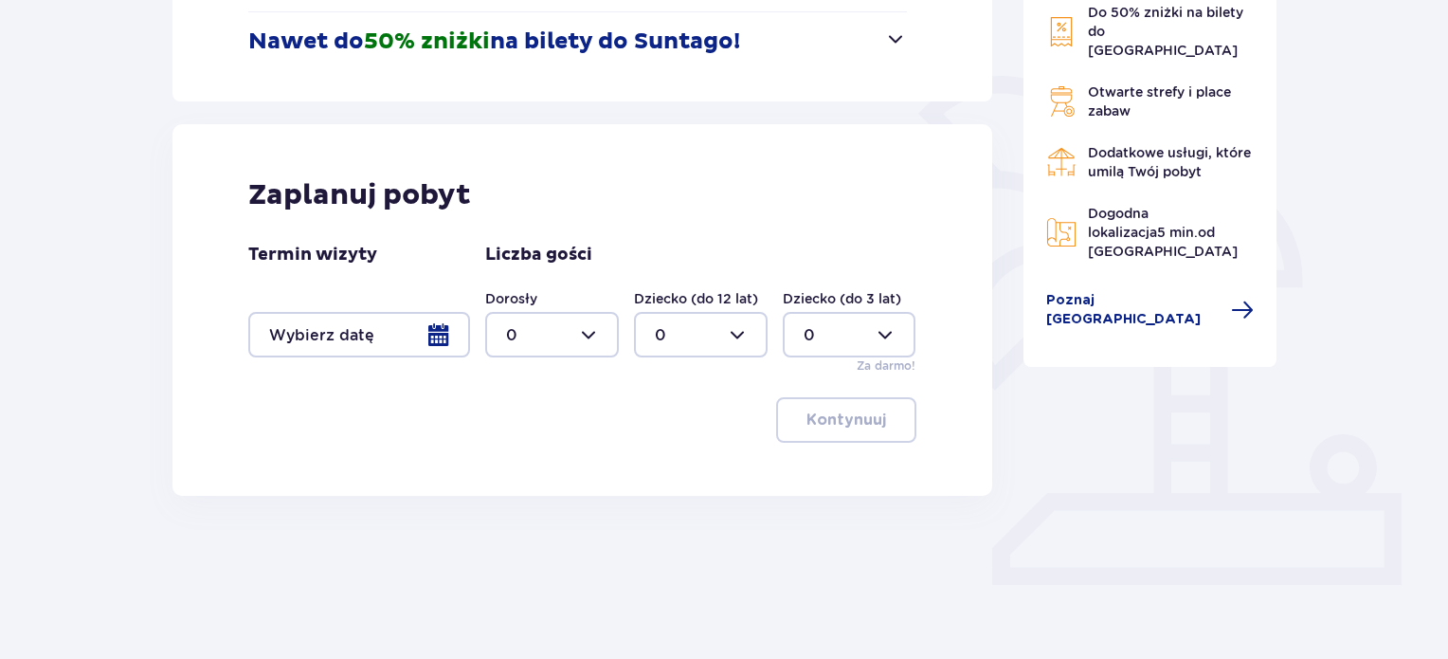
click at [446, 333] on div at bounding box center [359, 334] width 222 height 45
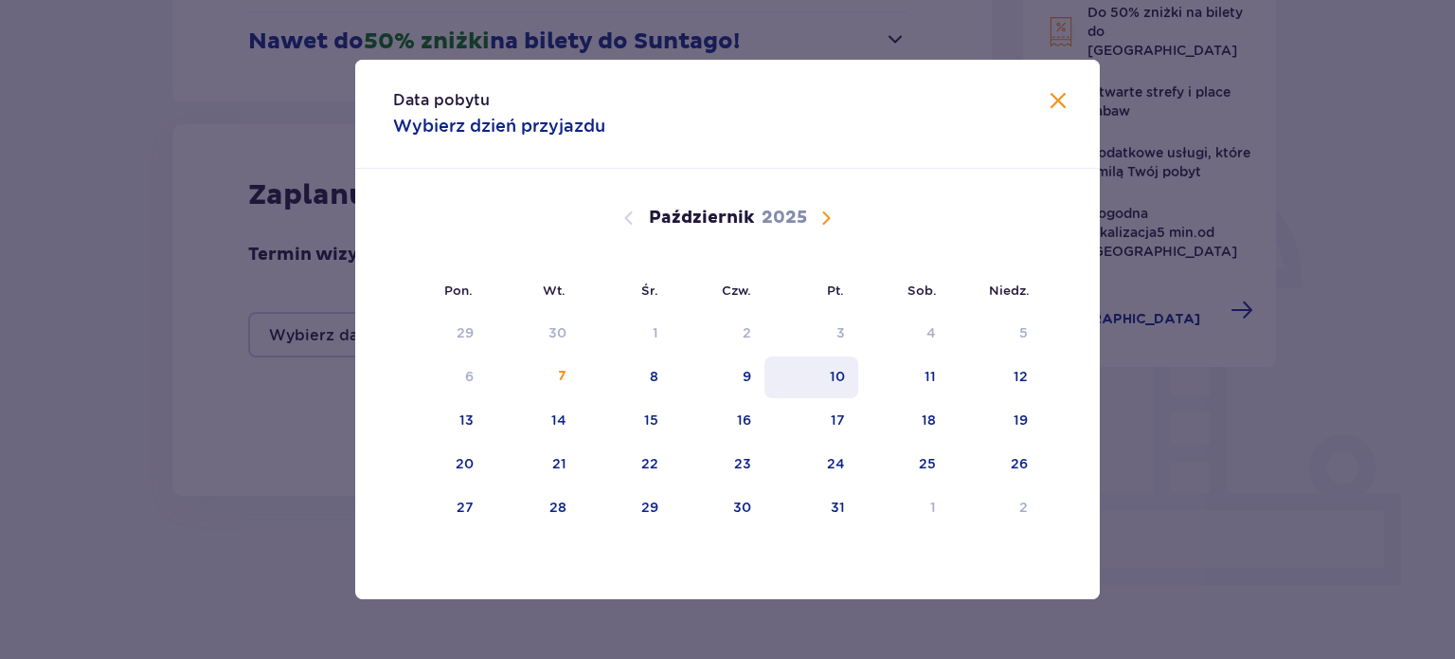
click at [833, 373] on div "10" at bounding box center [837, 376] width 15 height 19
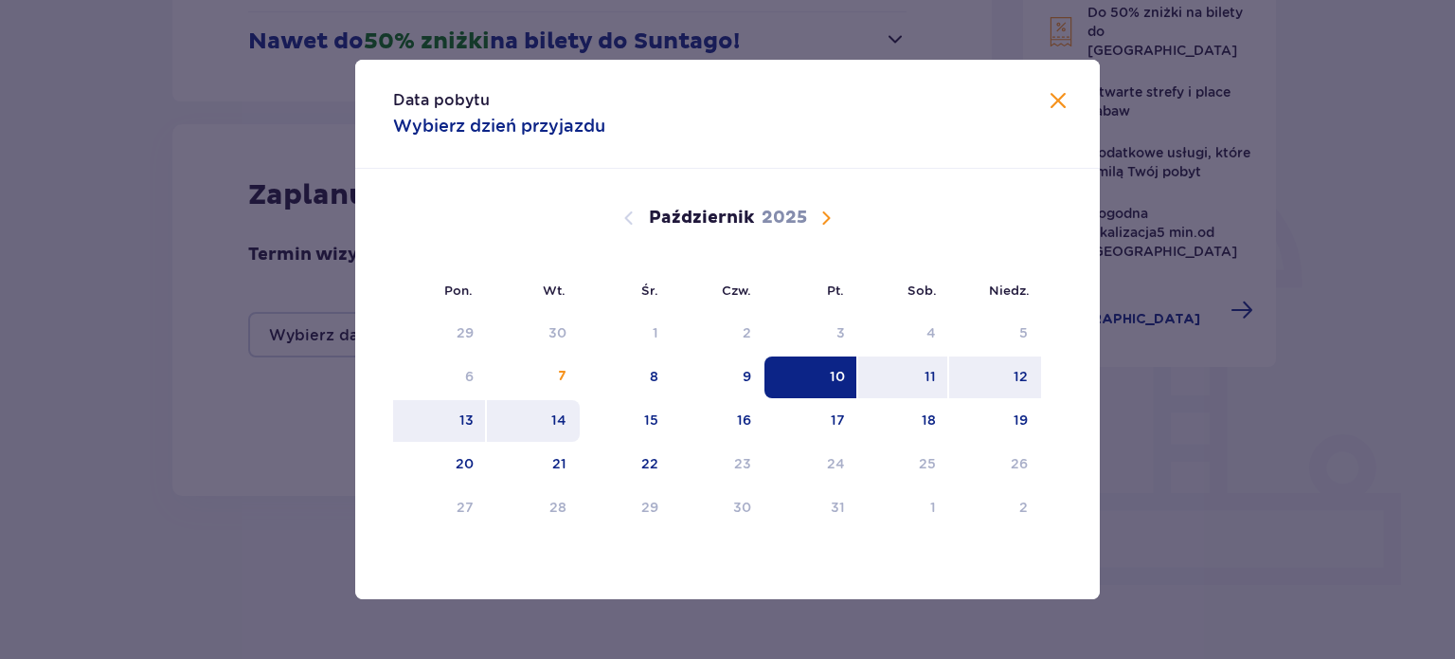
click at [563, 420] on div "14" at bounding box center [558, 419] width 15 height 19
type input "[DATE] - [DATE]"
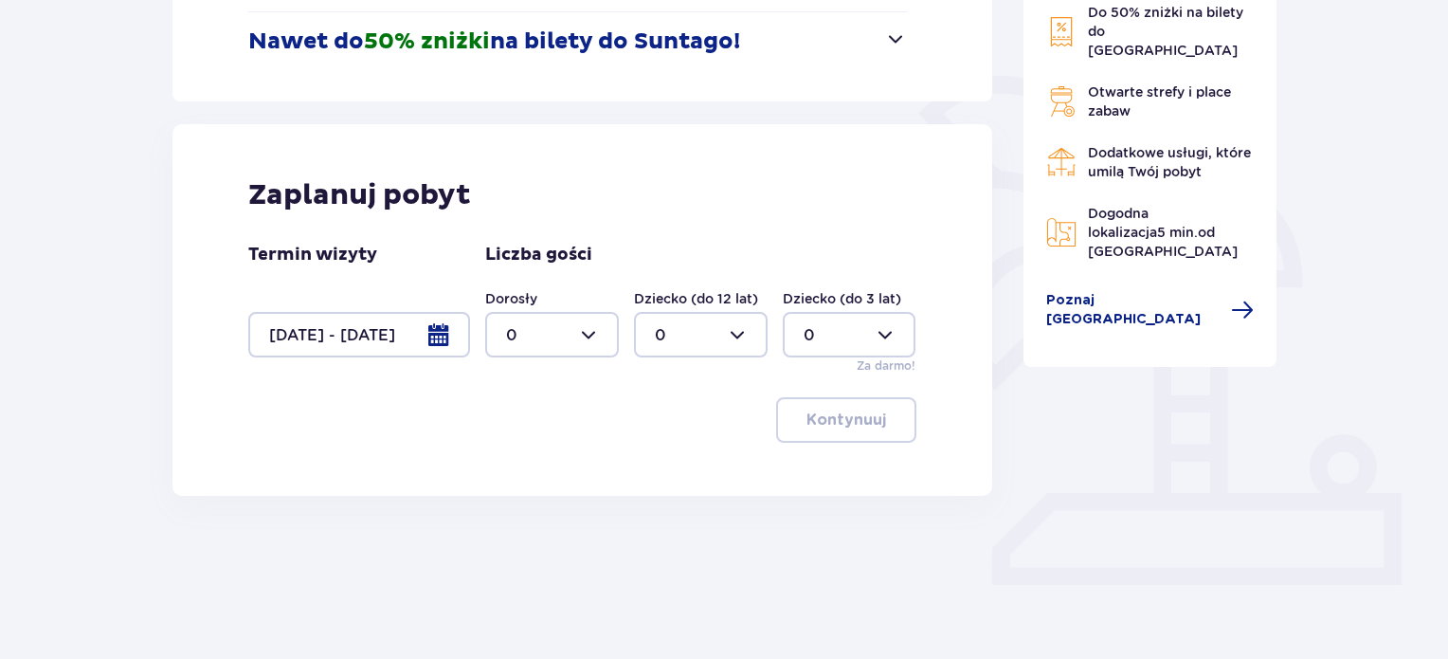
click at [584, 347] on div at bounding box center [552, 334] width 134 height 45
click at [534, 513] on div "3" at bounding box center [552, 511] width 92 height 21
click at [592, 334] on div at bounding box center [552, 334] width 134 height 45
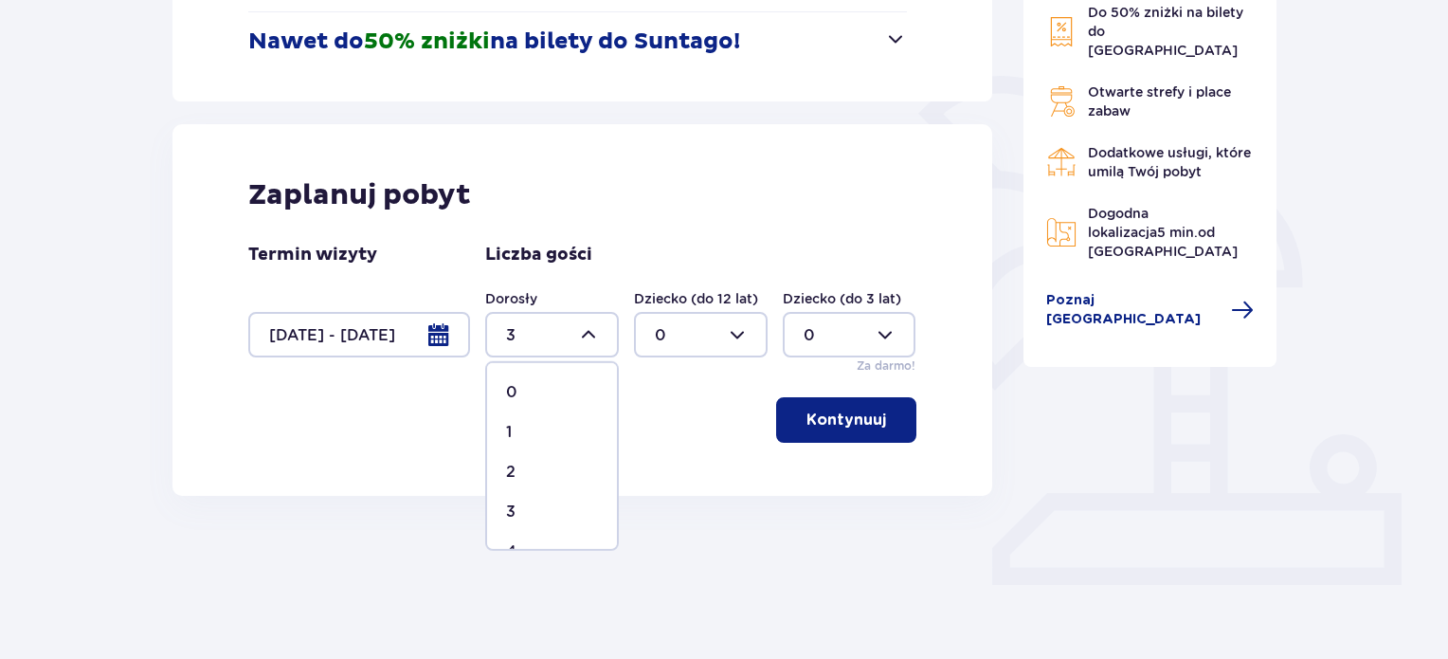
scroll to position [95, 0]
click at [525, 452] on div "4" at bounding box center [552, 456] width 92 height 21
type input "4"
click at [852, 424] on p "Kontynuuj" at bounding box center [846, 419] width 80 height 21
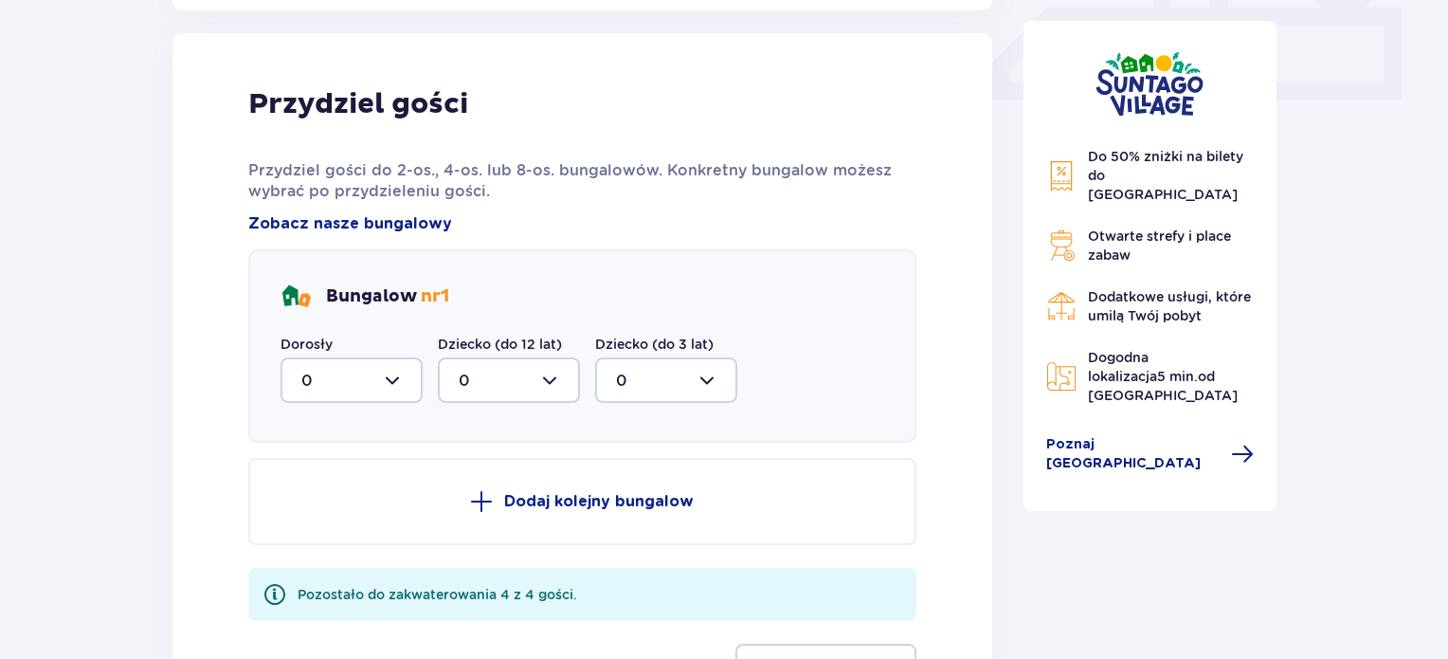
scroll to position [889, 0]
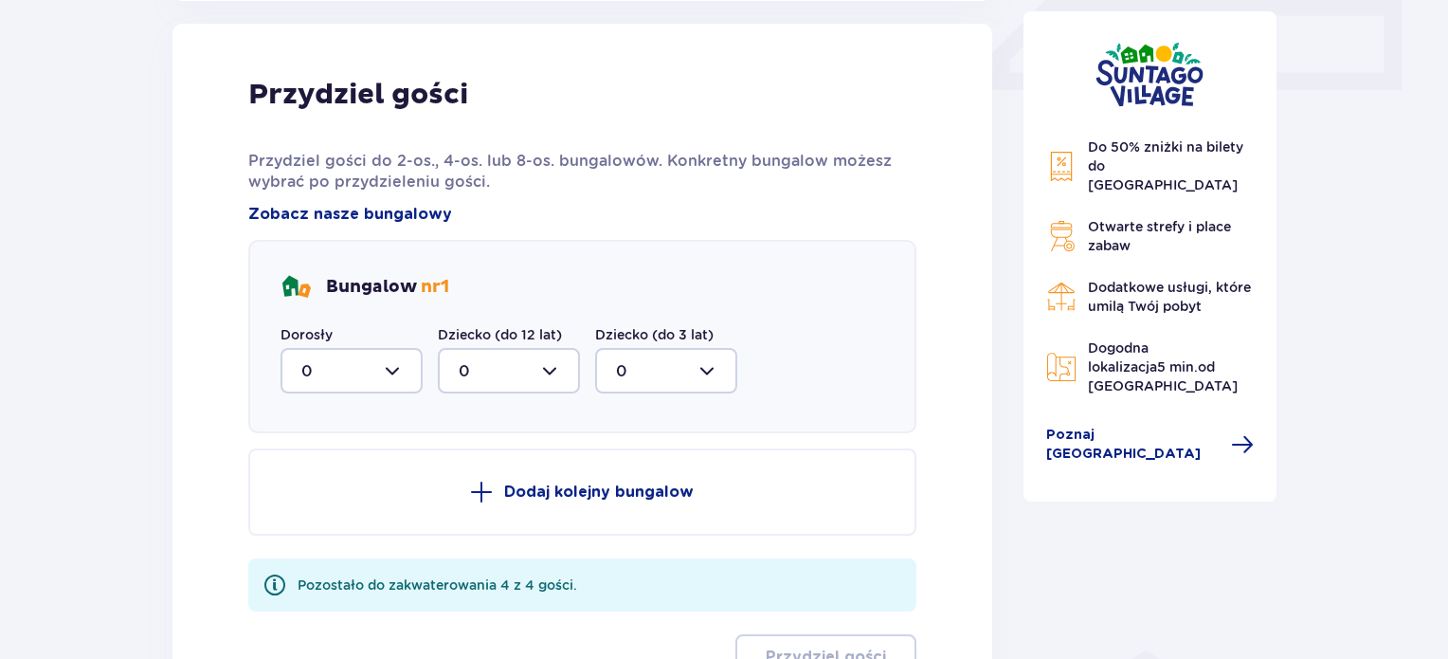
click at [388, 367] on div at bounding box center [351, 370] width 142 height 45
click at [319, 554] on div "4" at bounding box center [351, 556] width 100 height 21
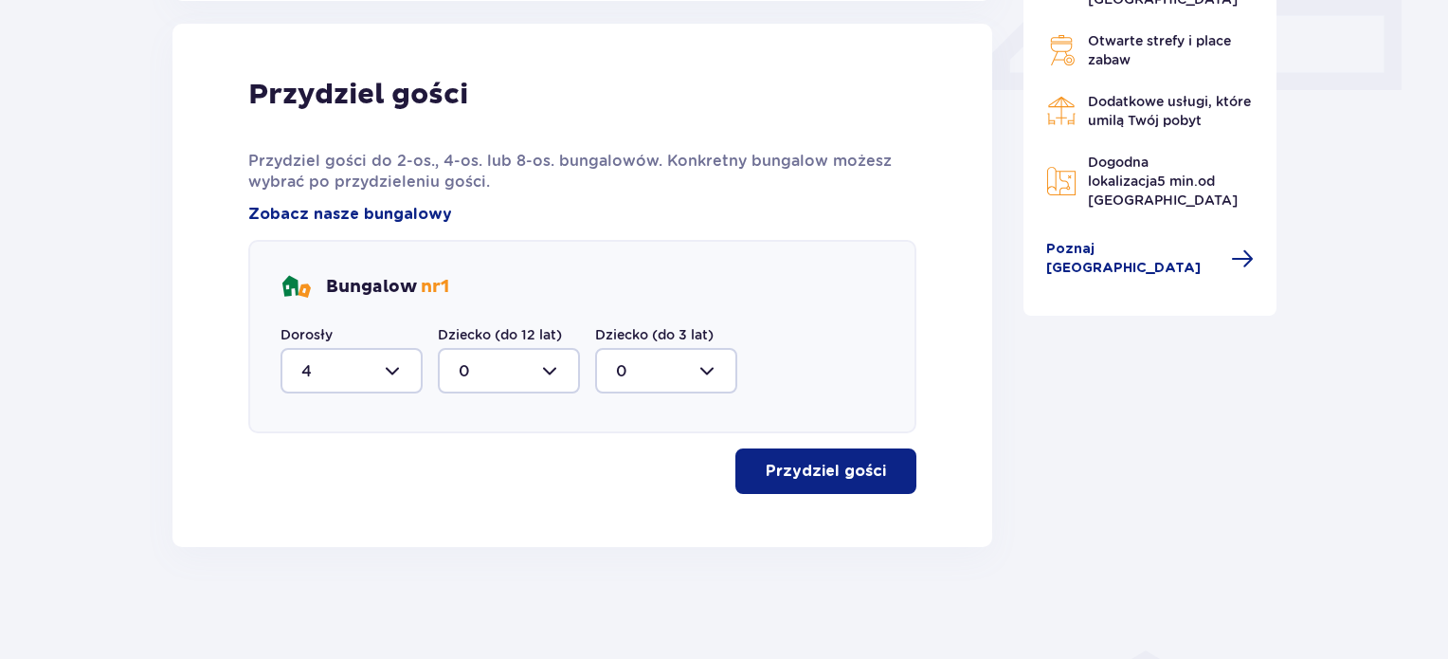
click at [859, 475] on p "Przydziel gości" at bounding box center [826, 471] width 120 height 21
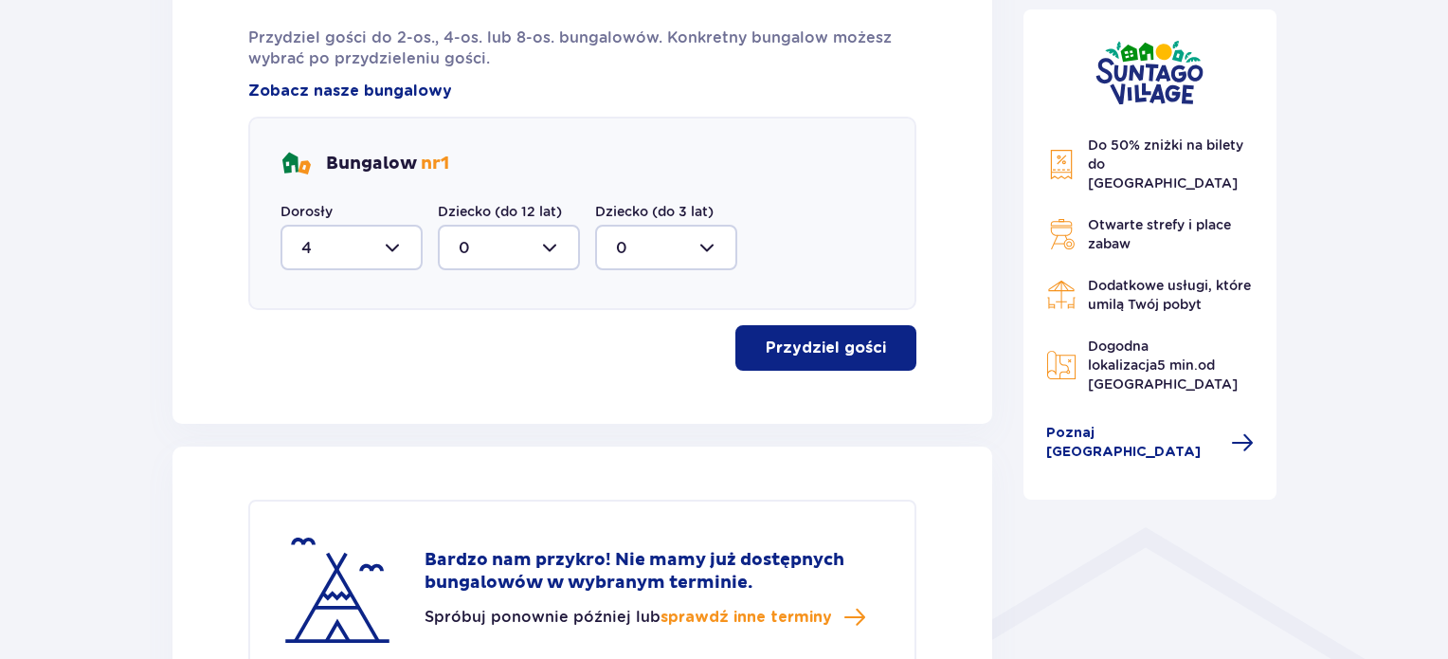
scroll to position [1042, 0]
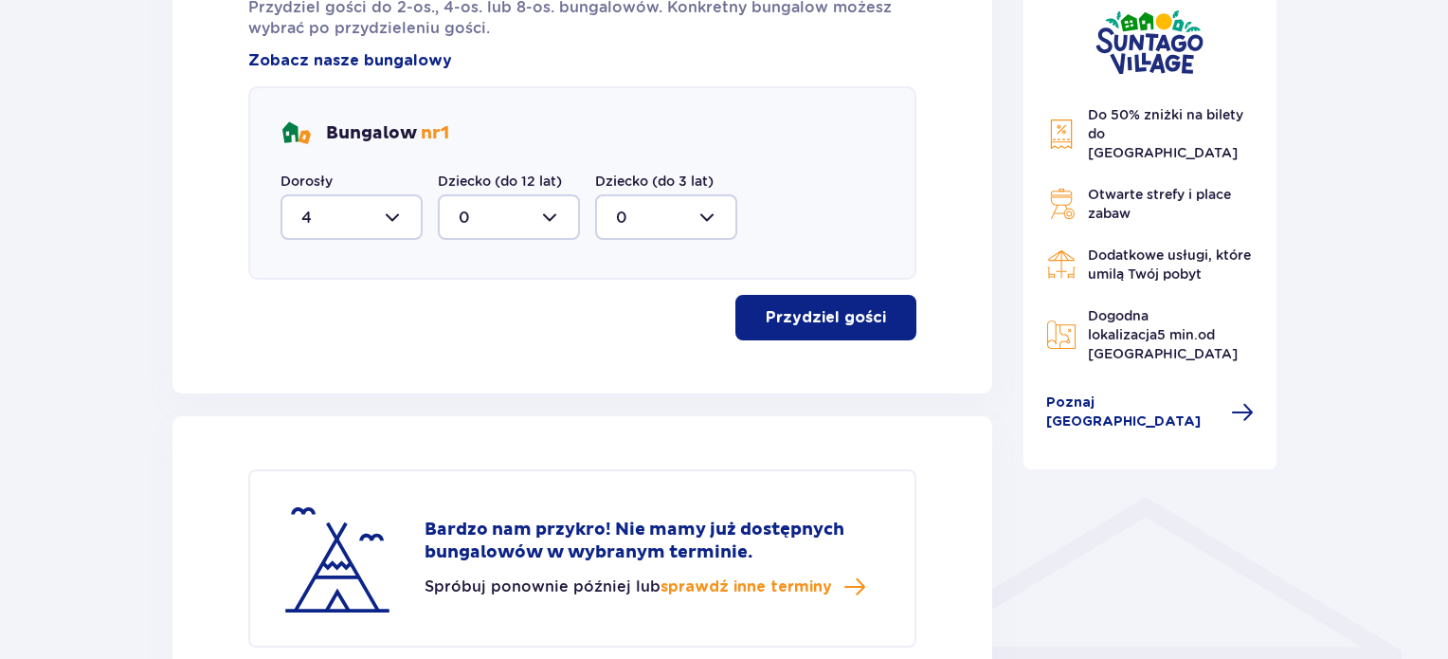
click at [388, 211] on div at bounding box center [351, 216] width 142 height 45
click at [336, 350] on div "2" at bounding box center [351, 354] width 100 height 21
type input "2"
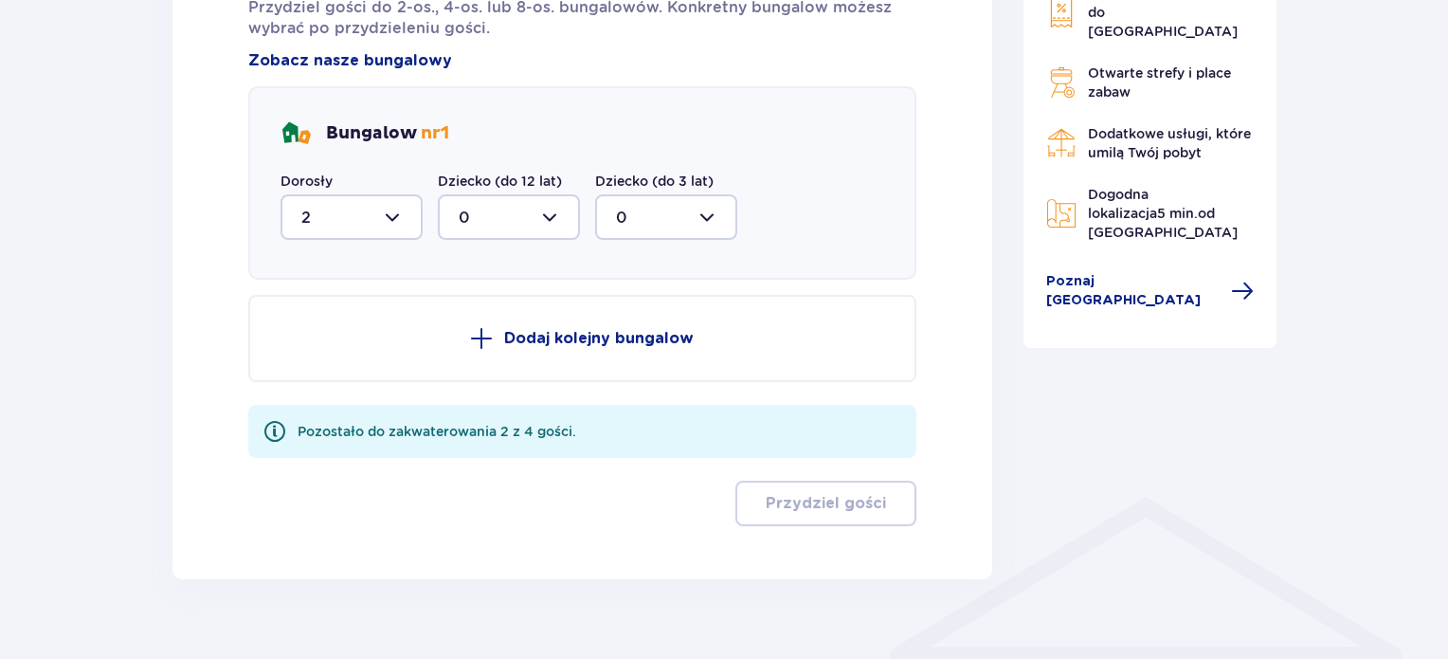
click at [525, 334] on p "Dodaj kolejny bungalow" at bounding box center [599, 338] width 190 height 21
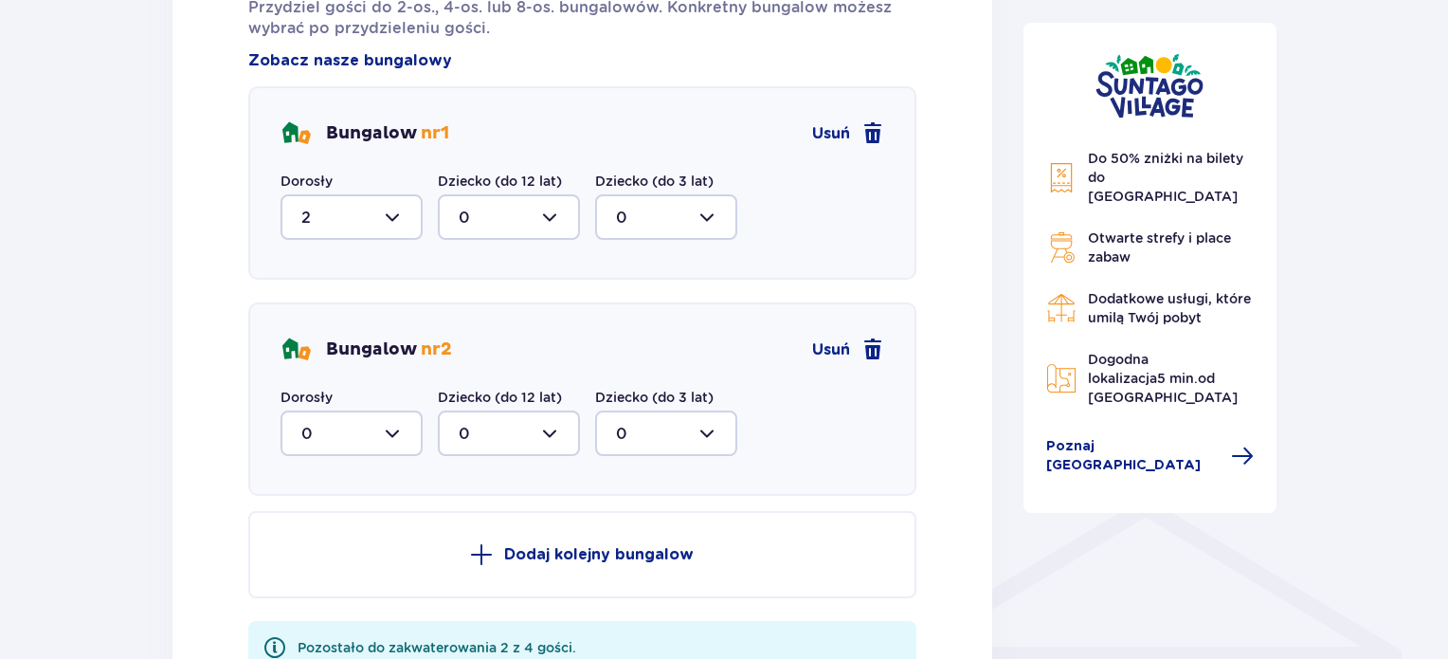
click at [388, 433] on div at bounding box center [351, 432] width 142 height 45
click at [351, 567] on div "2" at bounding box center [351, 570] width 100 height 21
type input "2"
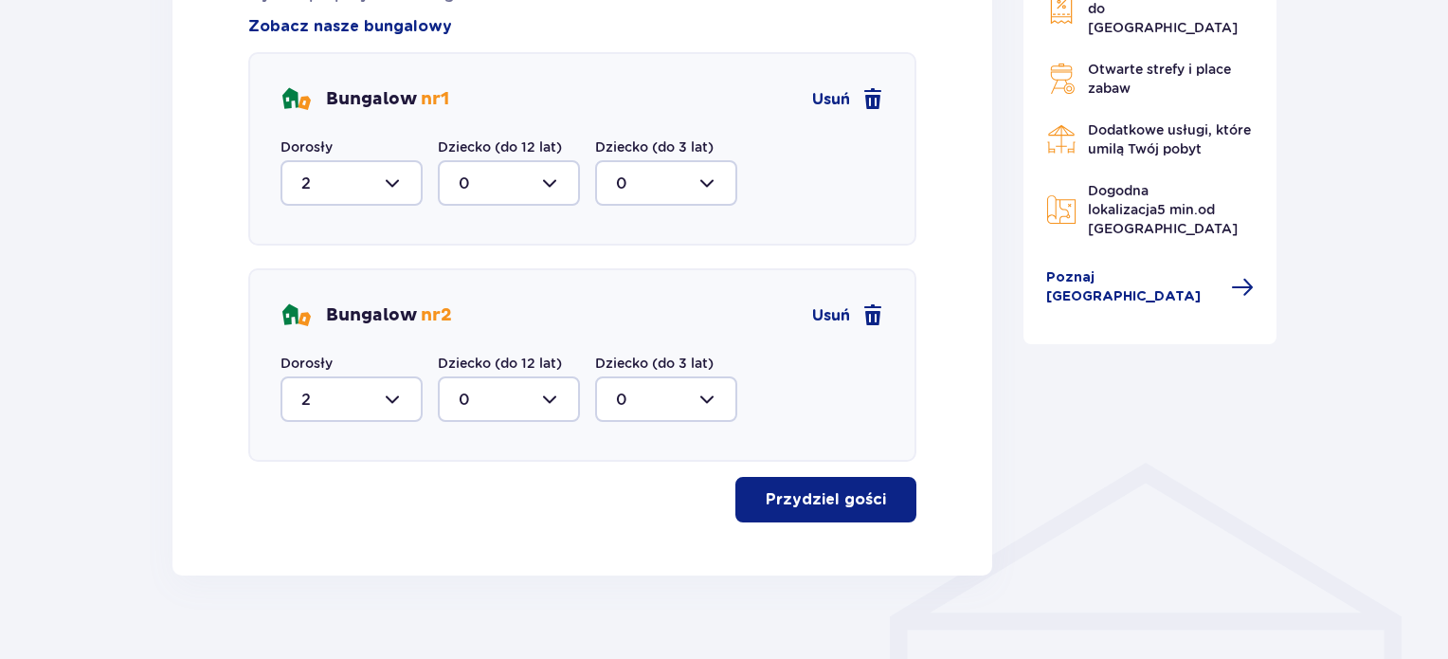
scroll to position [1104, 0]
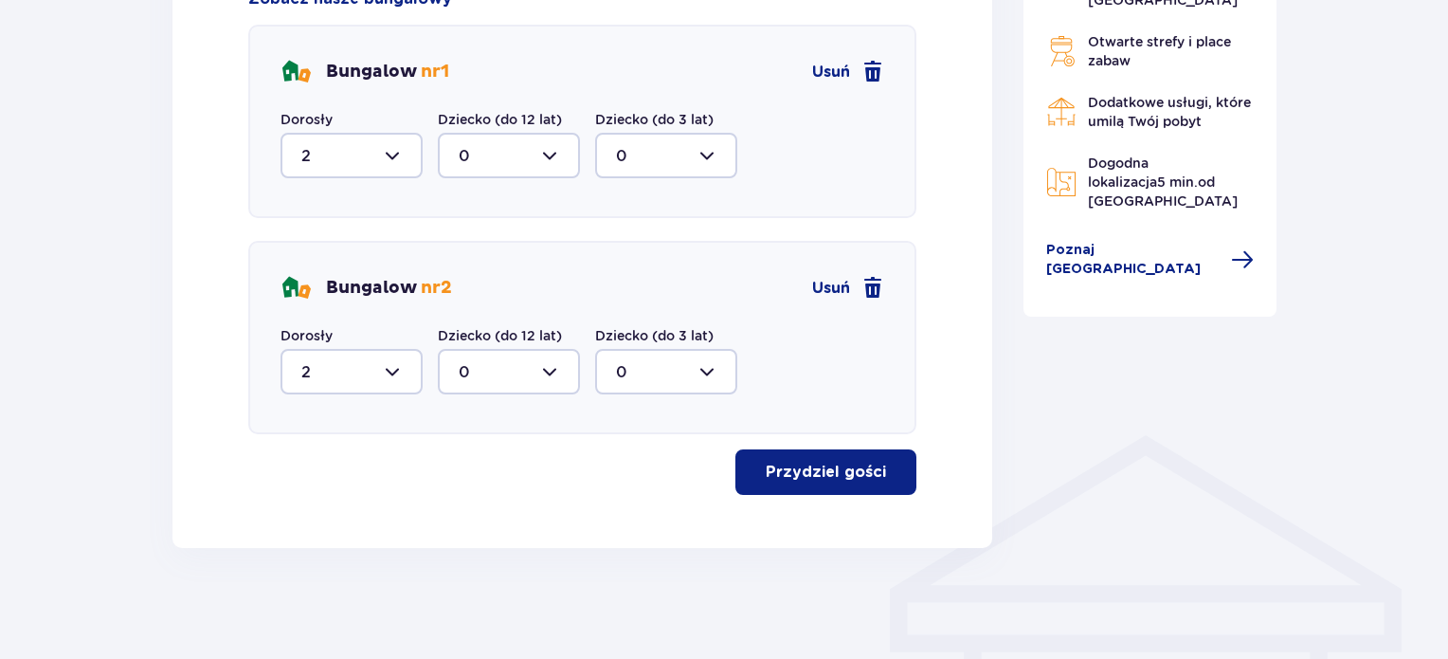
click at [847, 466] on p "Przydziel gości" at bounding box center [826, 471] width 120 height 21
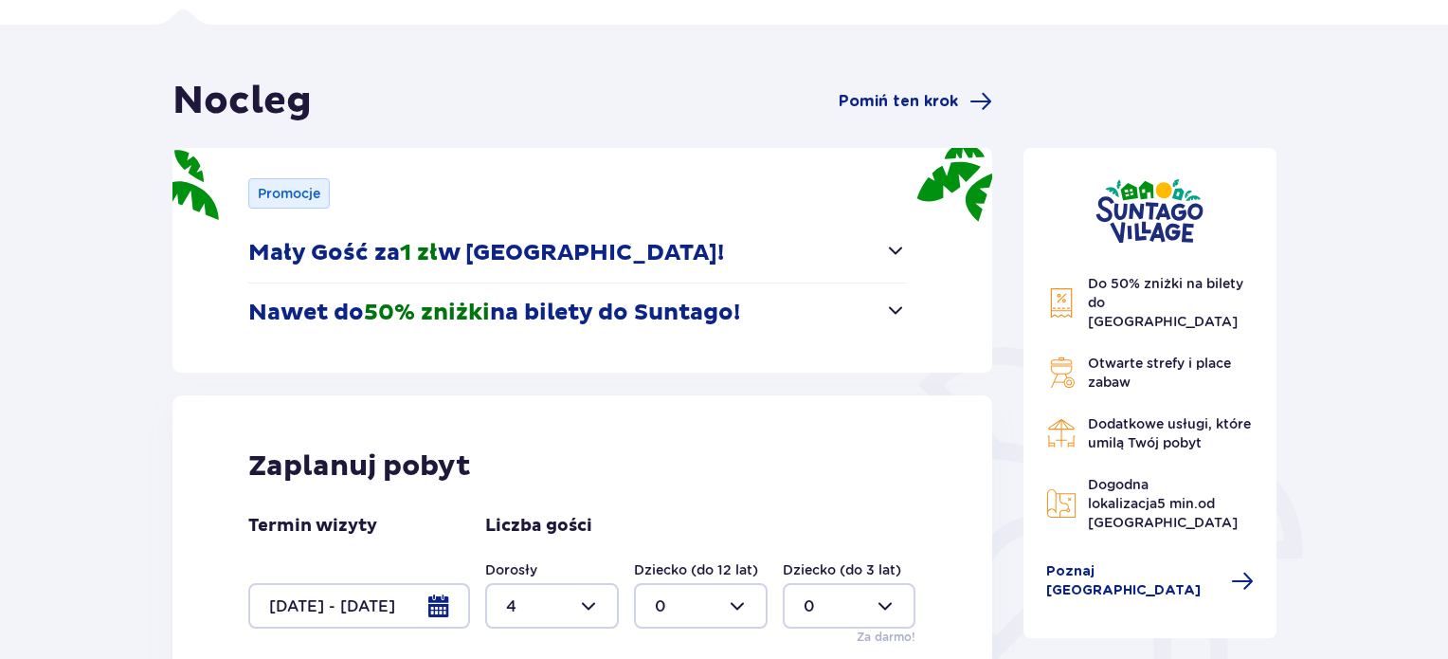
scroll to position [0, 0]
